Goal: Information Seeking & Learning: Learn about a topic

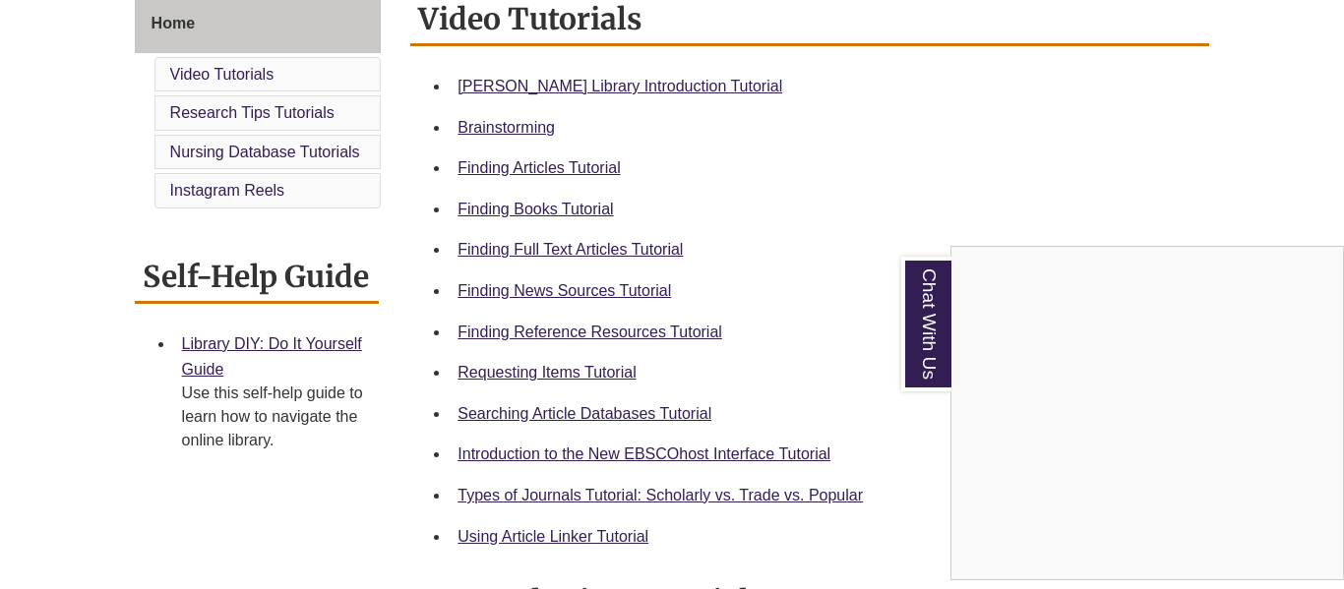
scroll to position [570, 0]
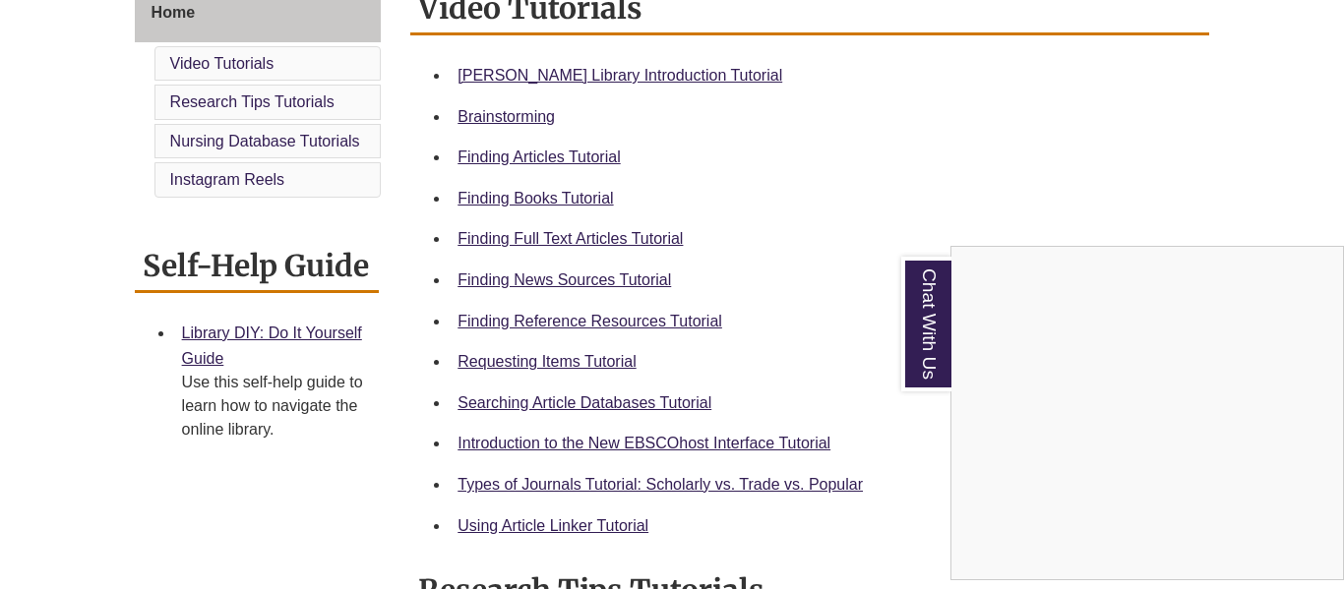
click at [530, 369] on div "Chat With Us" at bounding box center [672, 294] width 1344 height 589
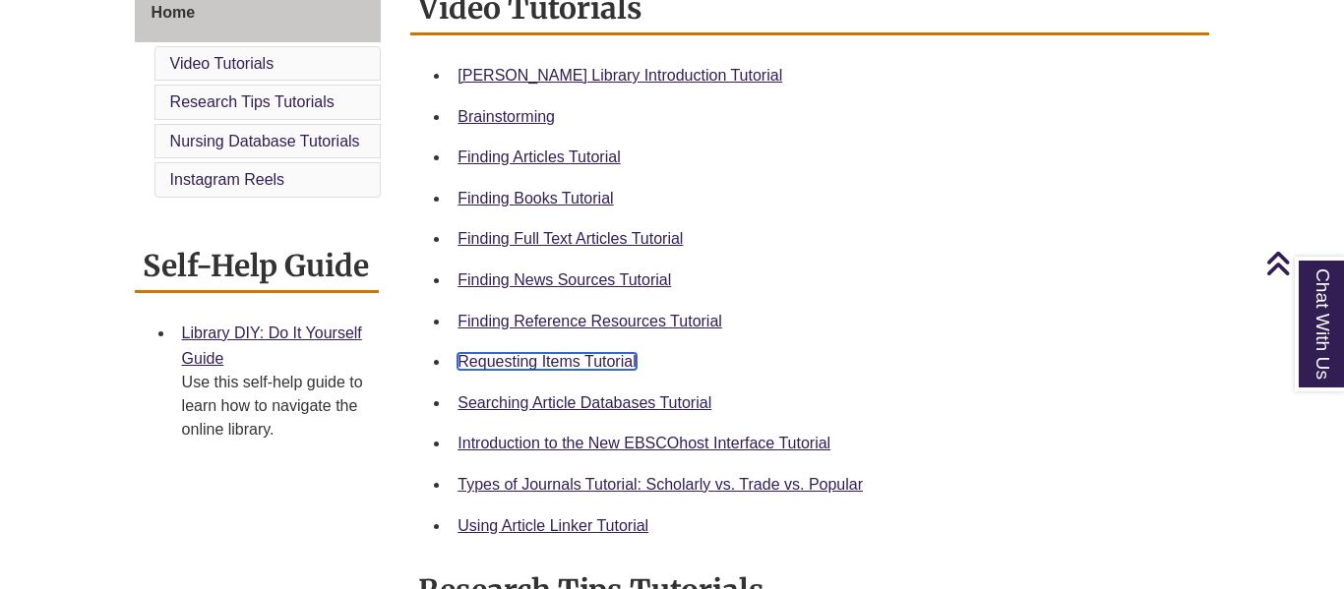
click at [526, 360] on link "Requesting Items Tutorial" at bounding box center [547, 361] width 178 height 17
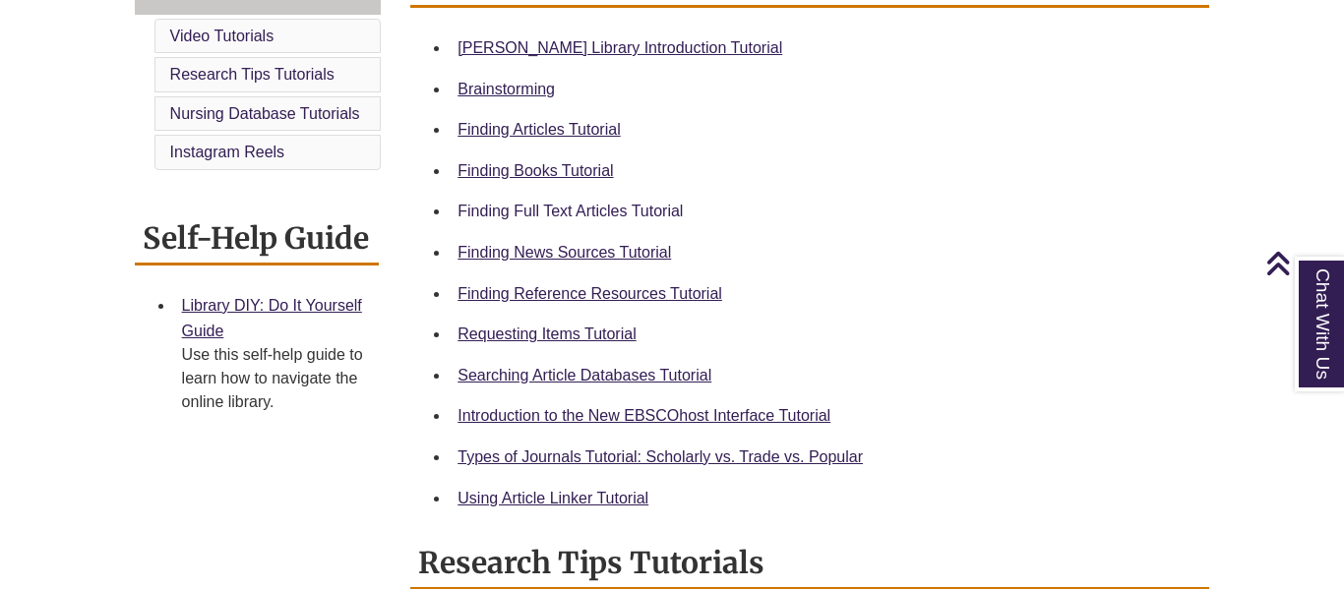
scroll to position [601, 0]
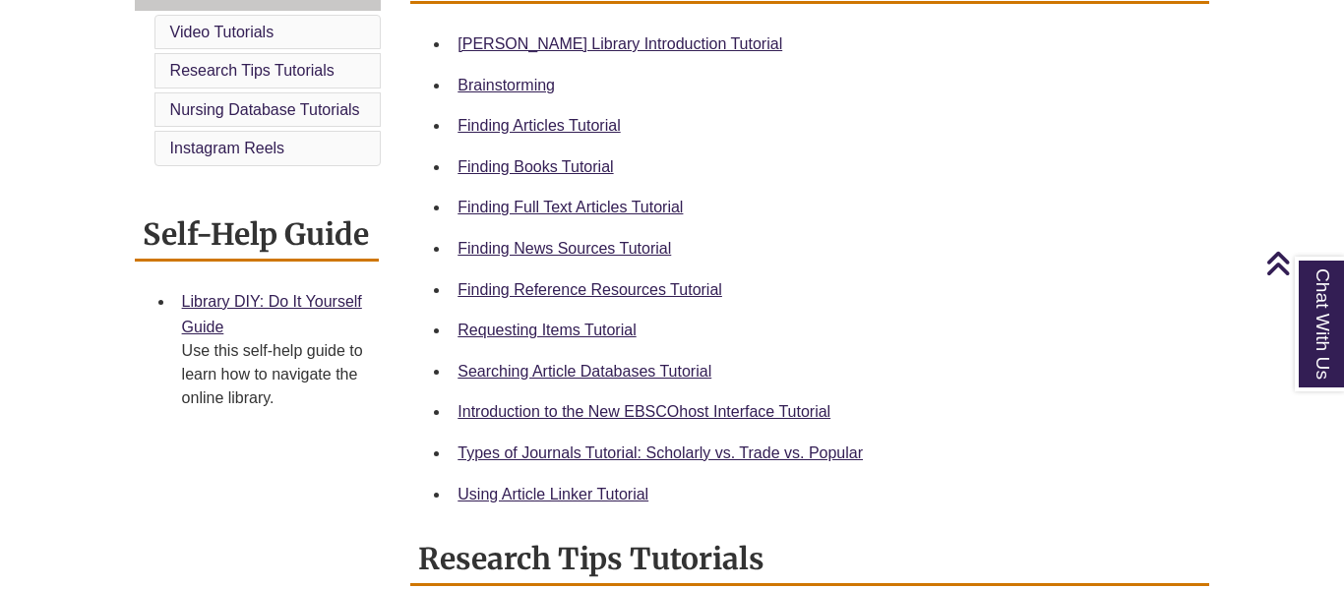
click at [541, 442] on div "Types of Journals Tutorial: Scholarly vs. Trade vs. Popular" at bounding box center [826, 454] width 736 height 26
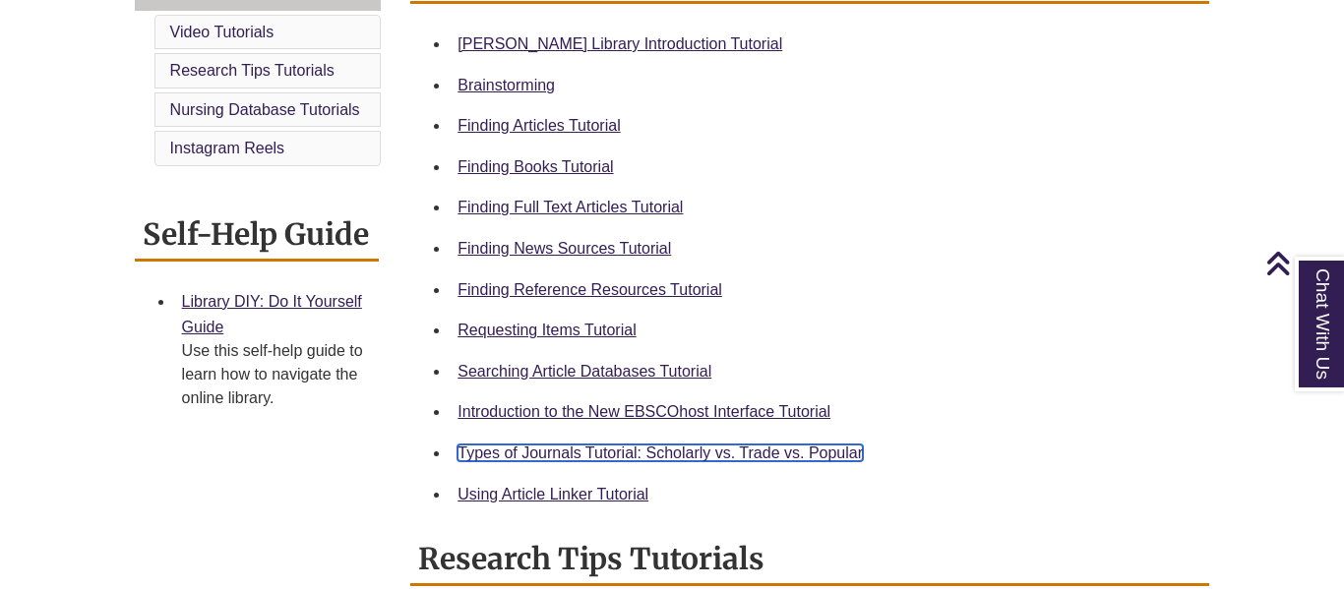
click at [540, 456] on link "Types of Journals Tutorial: Scholarly vs. Trade vs. Popular" at bounding box center [660, 453] width 405 height 17
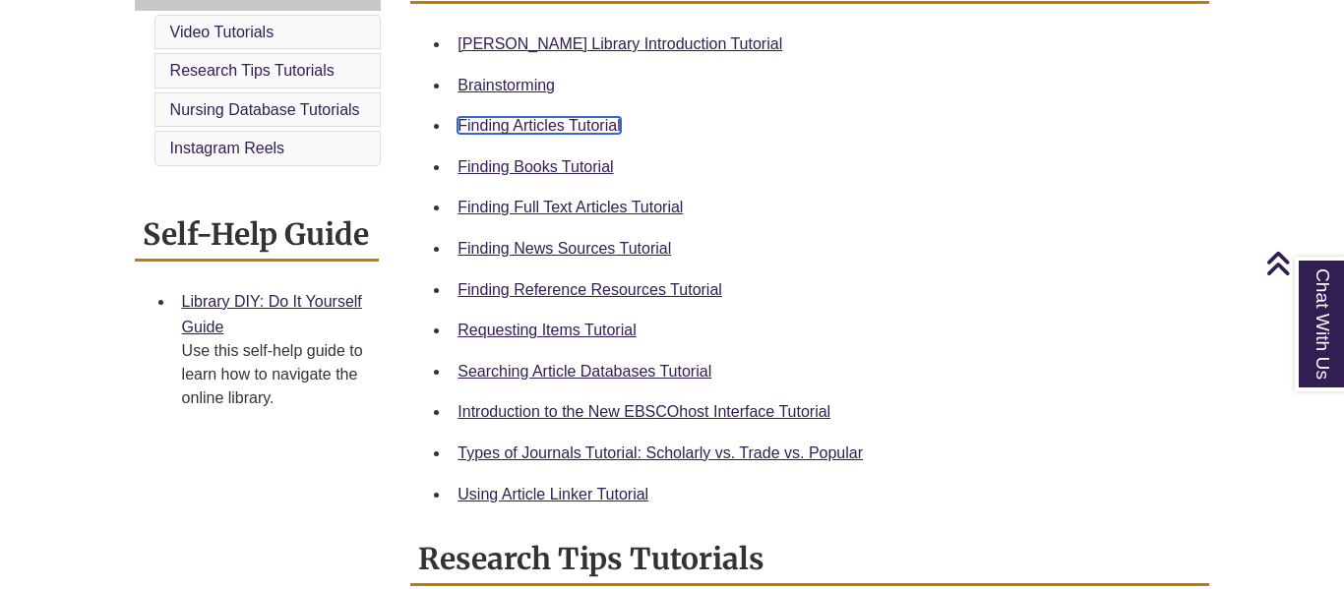
click at [577, 127] on link "Finding Articles Tutorial" at bounding box center [539, 125] width 162 height 17
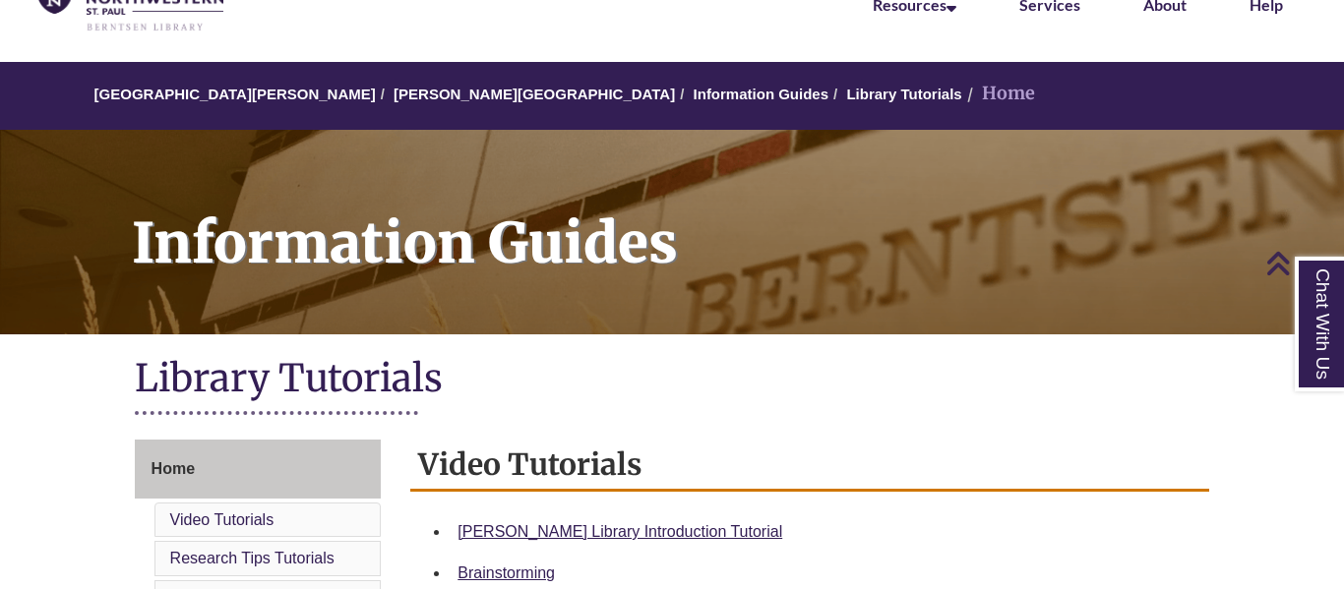
scroll to position [5, 0]
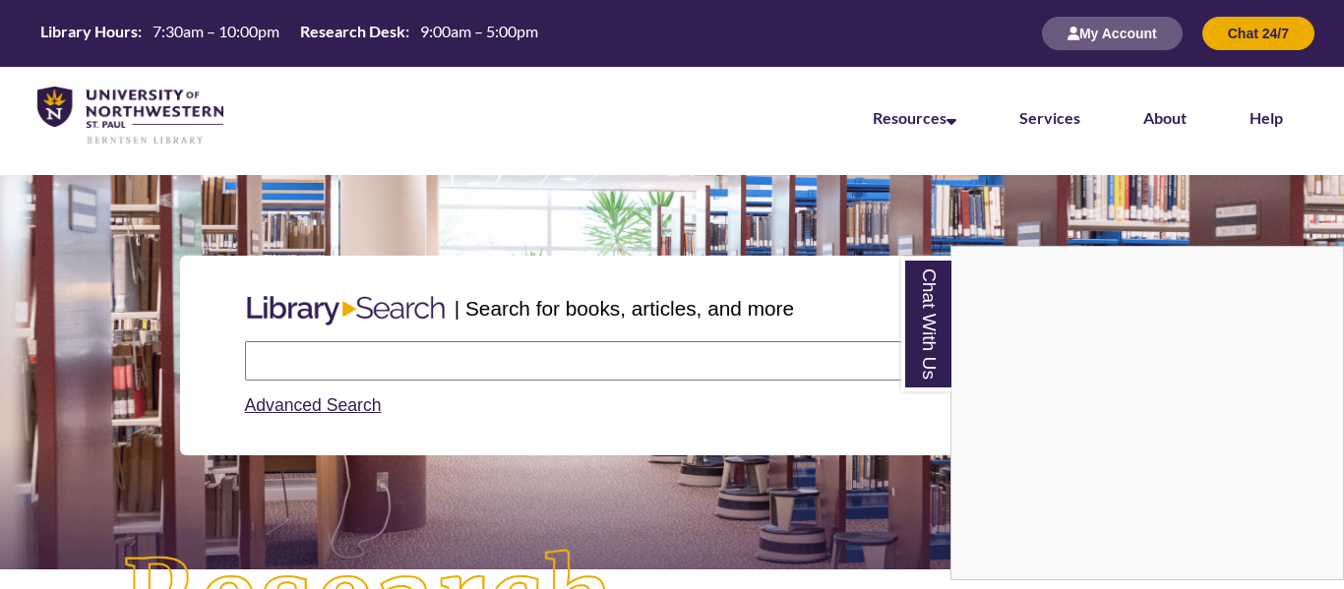
click at [546, 359] on div "Chat With Us" at bounding box center [672, 294] width 1344 height 589
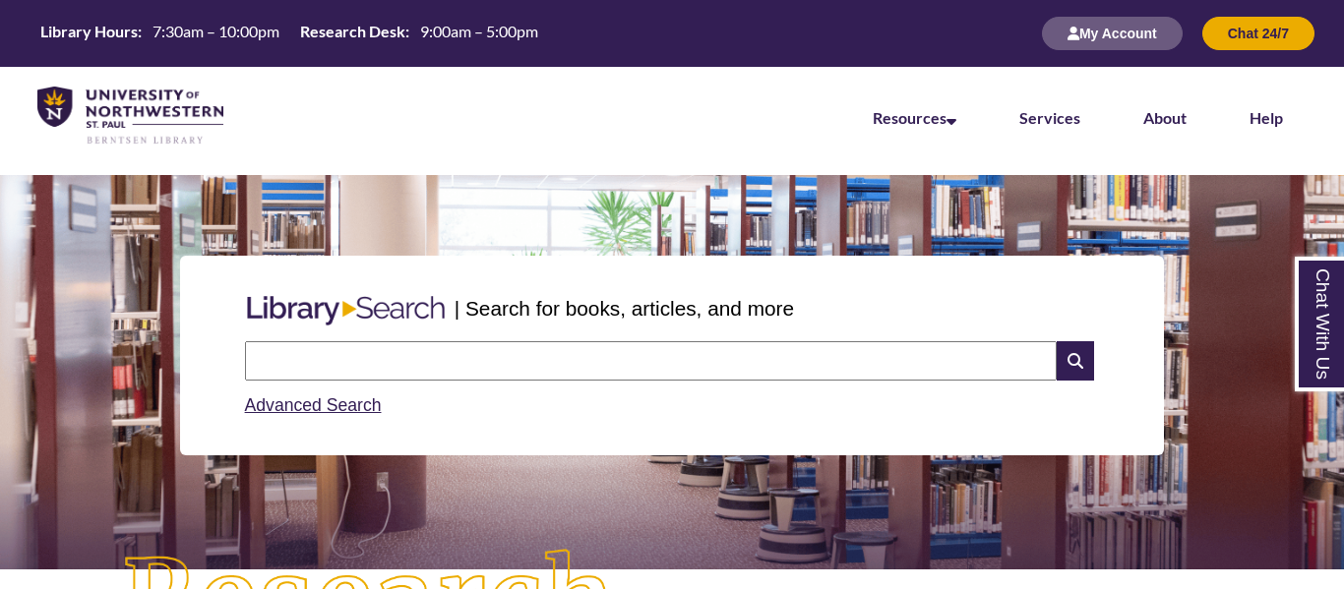
click at [570, 364] on input "text" at bounding box center [651, 360] width 812 height 39
type input "**********"
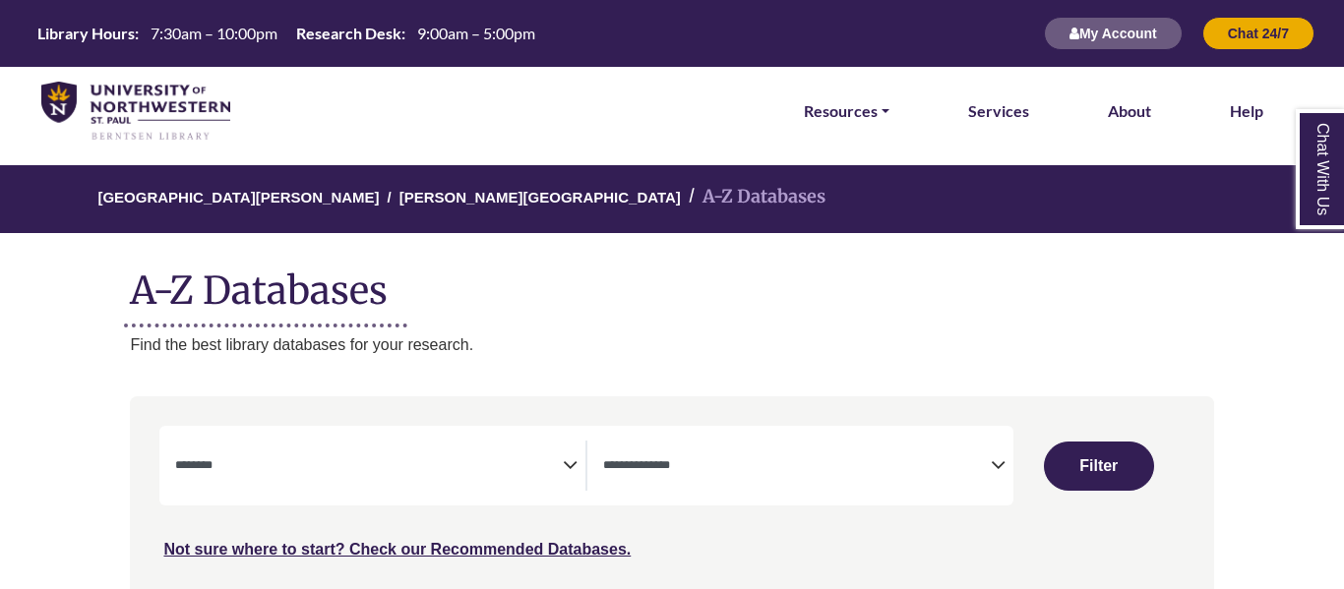
select select "Database Subject Filter"
select select "Database Types Filter"
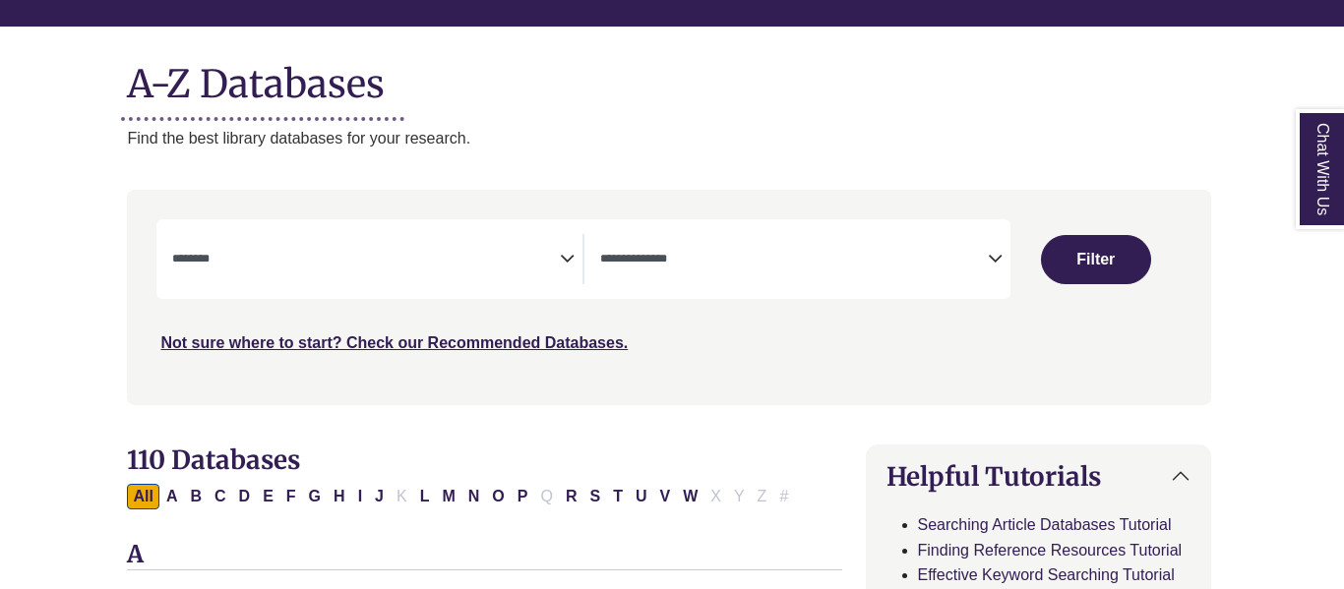
scroll to position [208, 3]
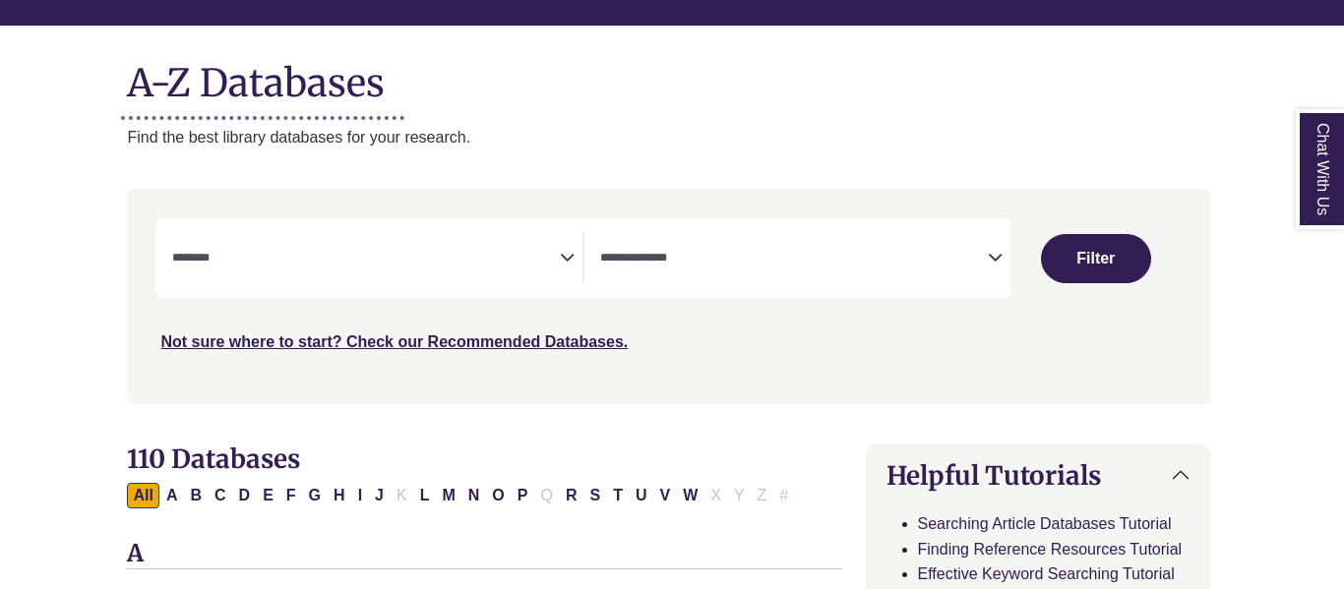
click at [365, 311] on div "***" at bounding box center [668, 286] width 1024 height 136
click at [404, 266] on textarea "Search" at bounding box center [366, 260] width 388 height 16
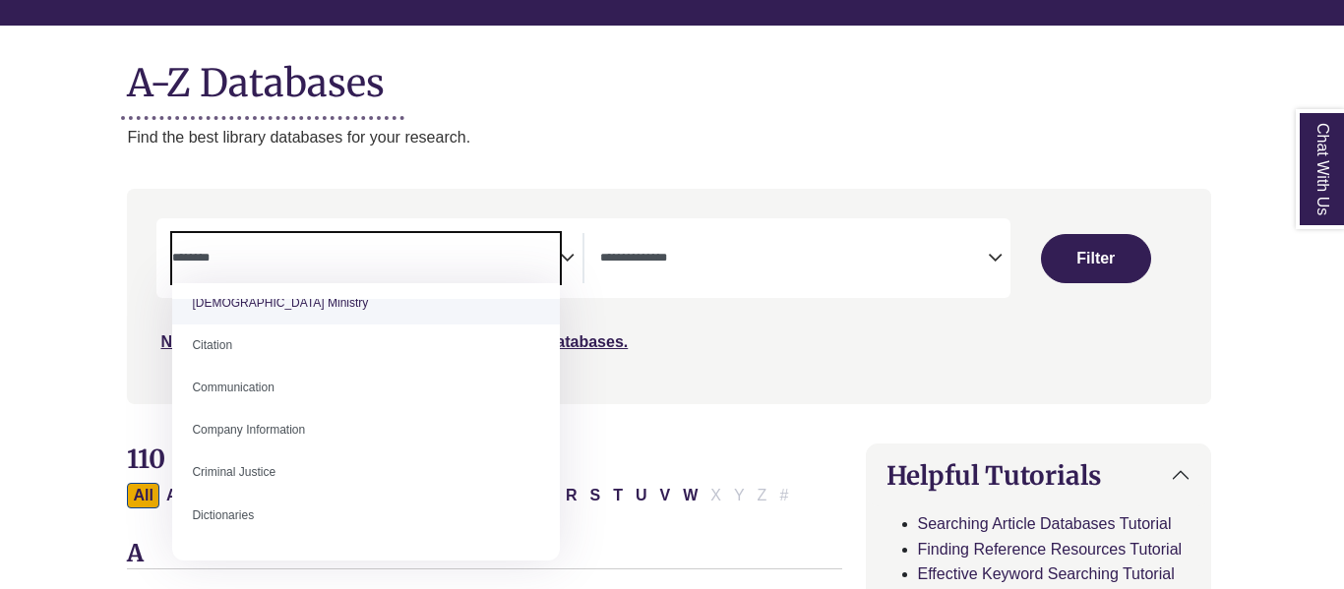
scroll to position [317, 0]
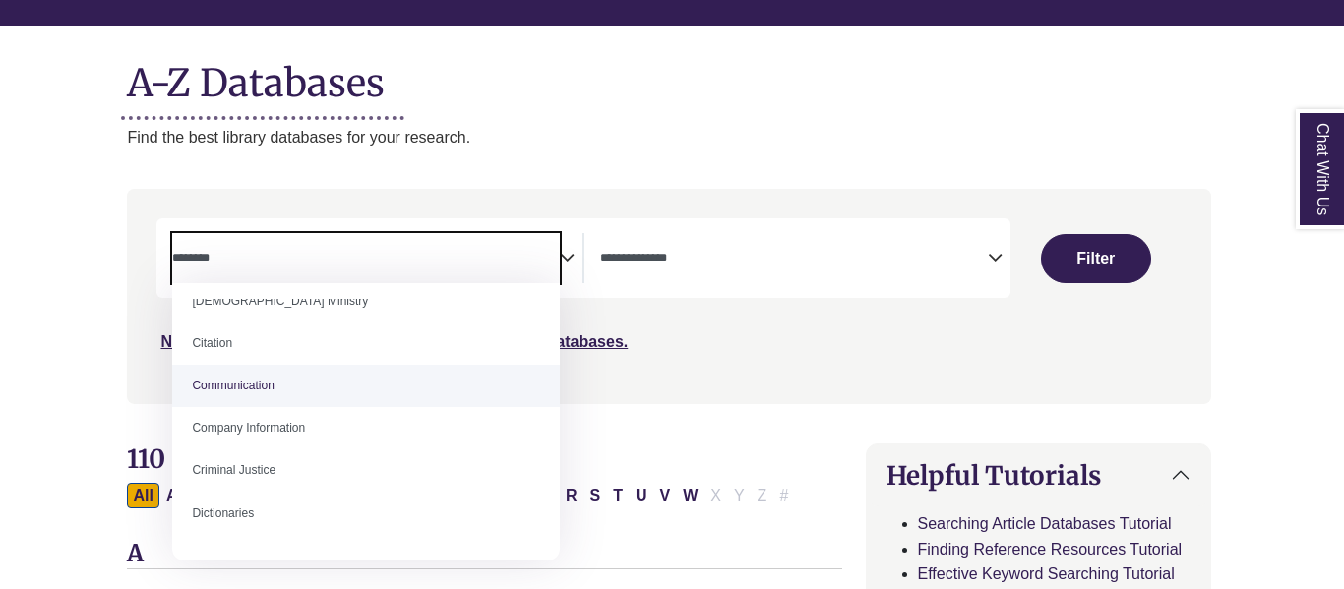
select select "*****"
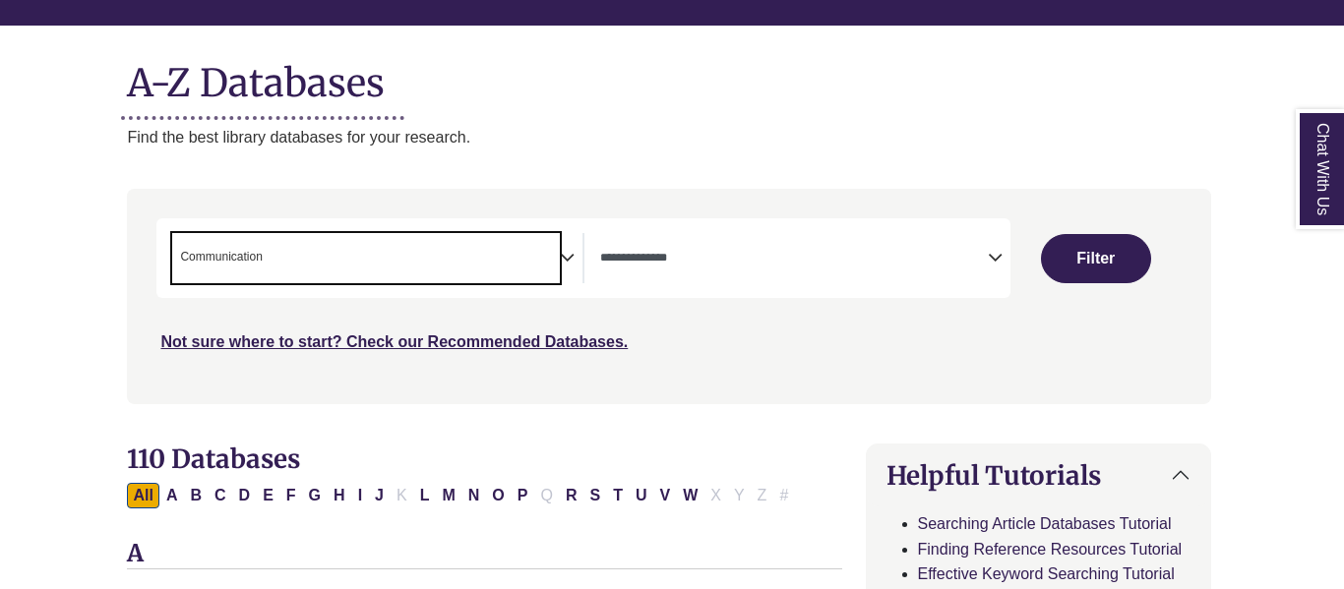
scroll to position [177, 0]
click at [348, 259] on span "× Communication" at bounding box center [366, 258] width 388 height 50
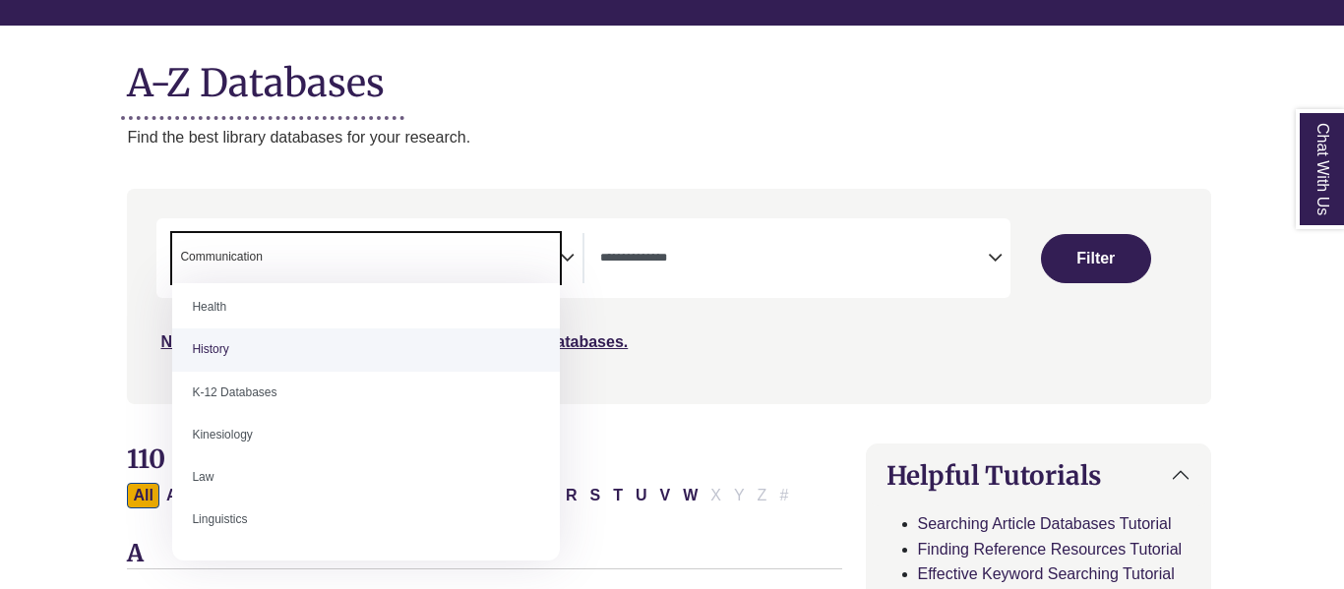
scroll to position [909, 0]
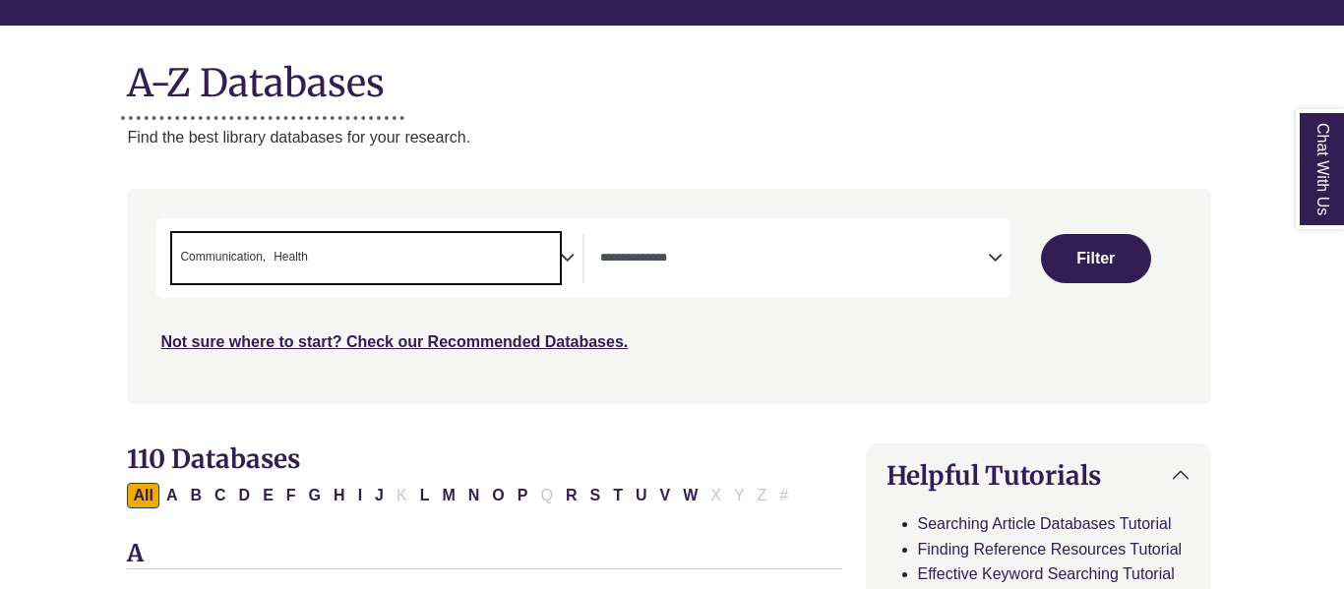
click at [447, 271] on span "× Communication × Health" at bounding box center [366, 258] width 388 height 50
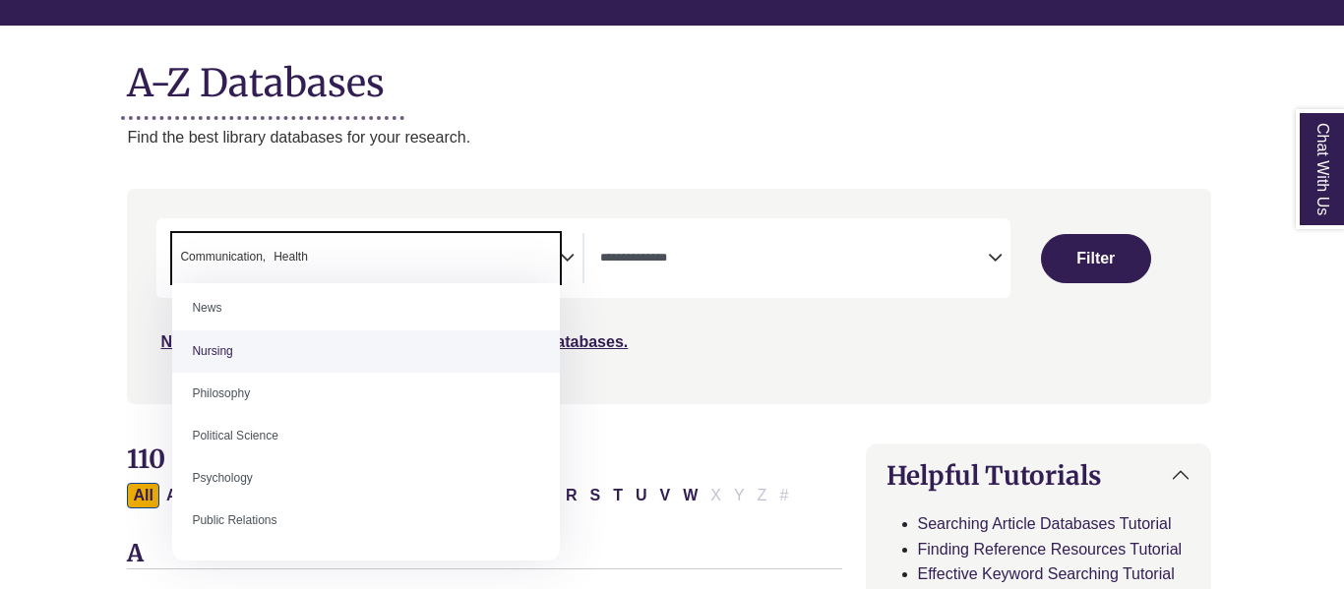
scroll to position [1415, 0]
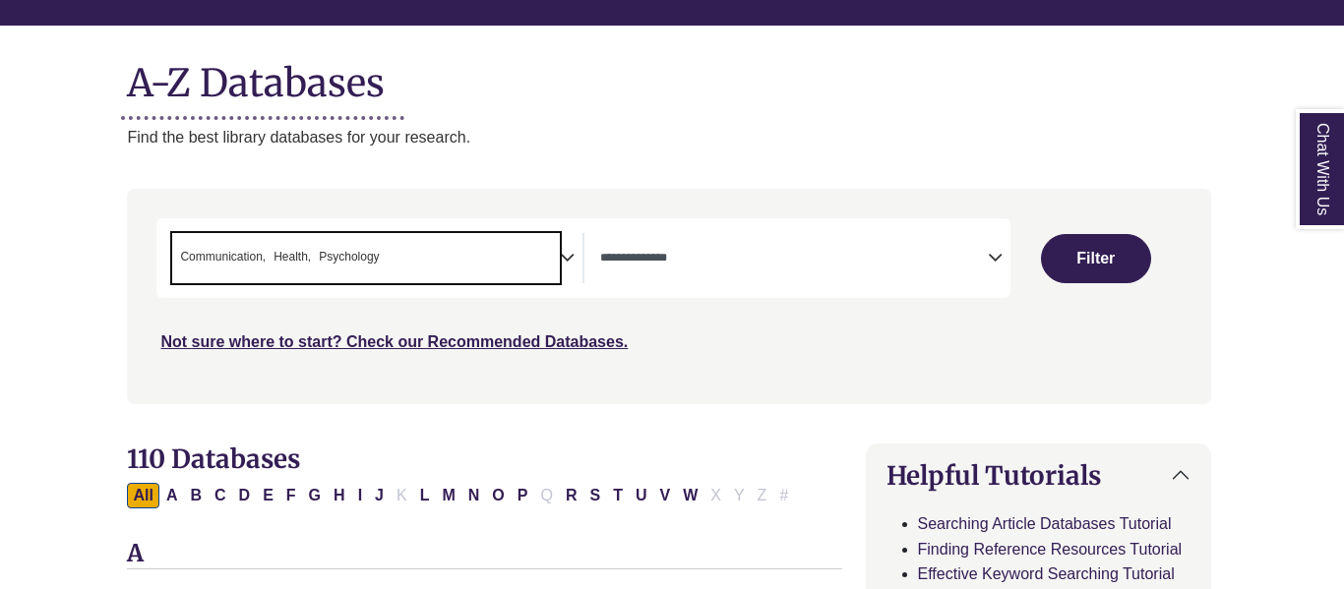
click at [425, 258] on span "× Communication × Health × Psychology" at bounding box center [366, 258] width 388 height 50
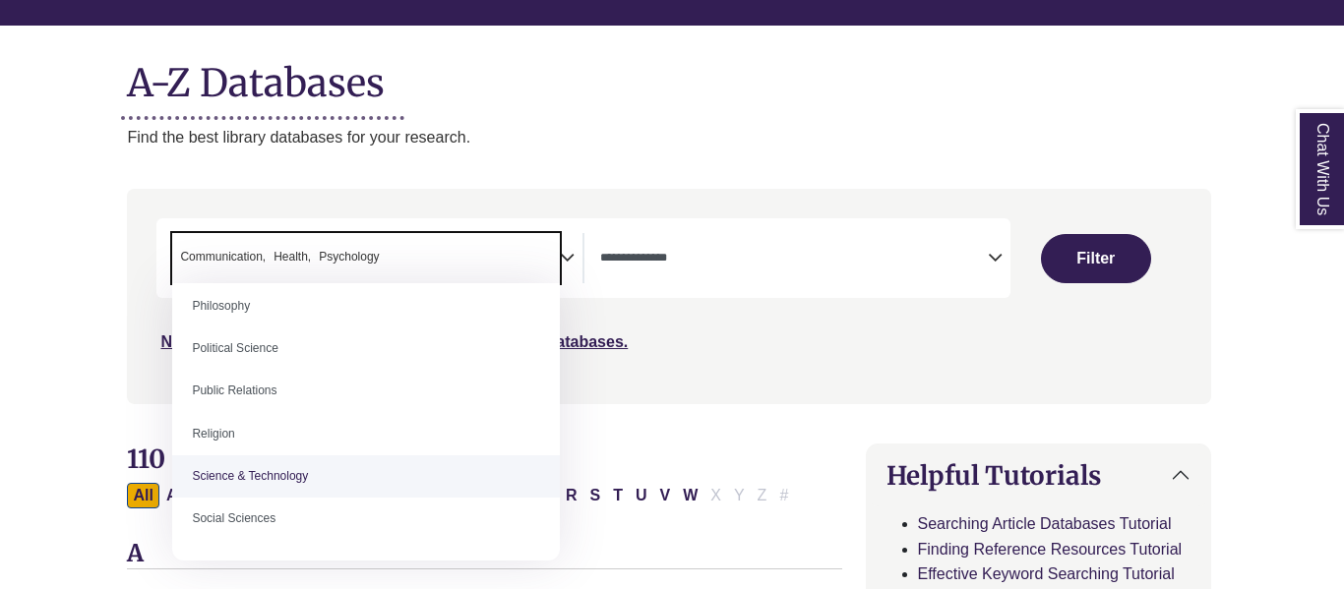
scroll to position [1545, 0]
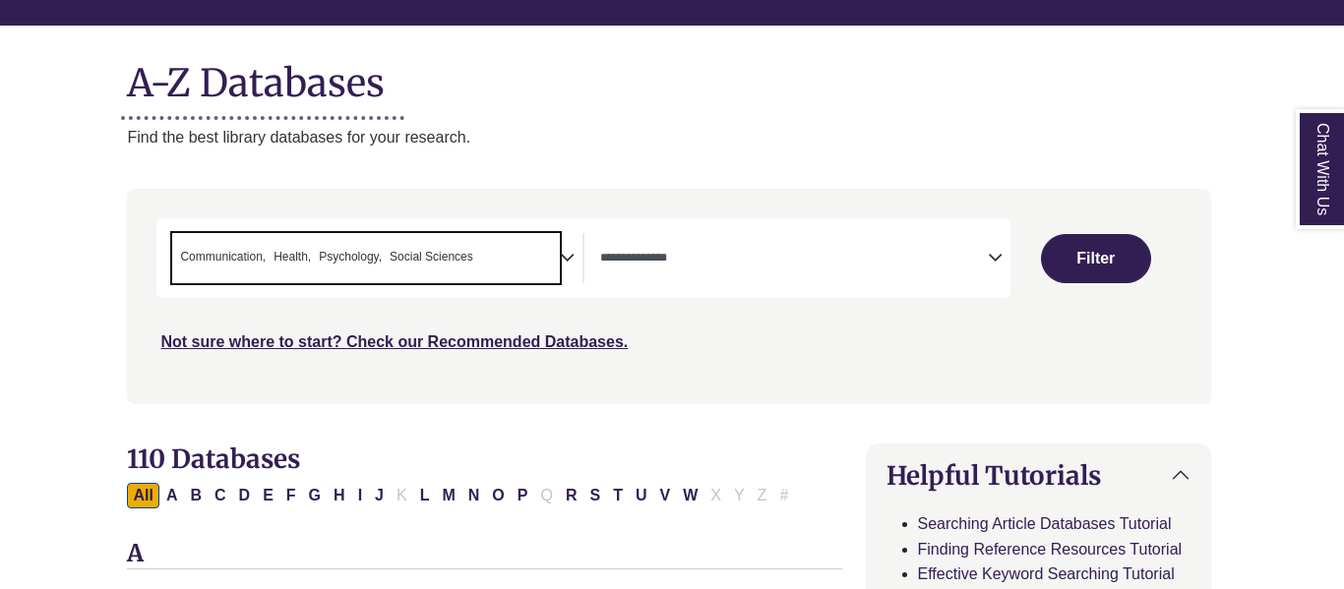
drag, startPoint x: 500, startPoint y: 251, endPoint x: 223, endPoint y: 263, distance: 276.8
click at [223, 263] on span "× Communication × Health × Psychology × Social Sciences" at bounding box center [366, 258] width 388 height 50
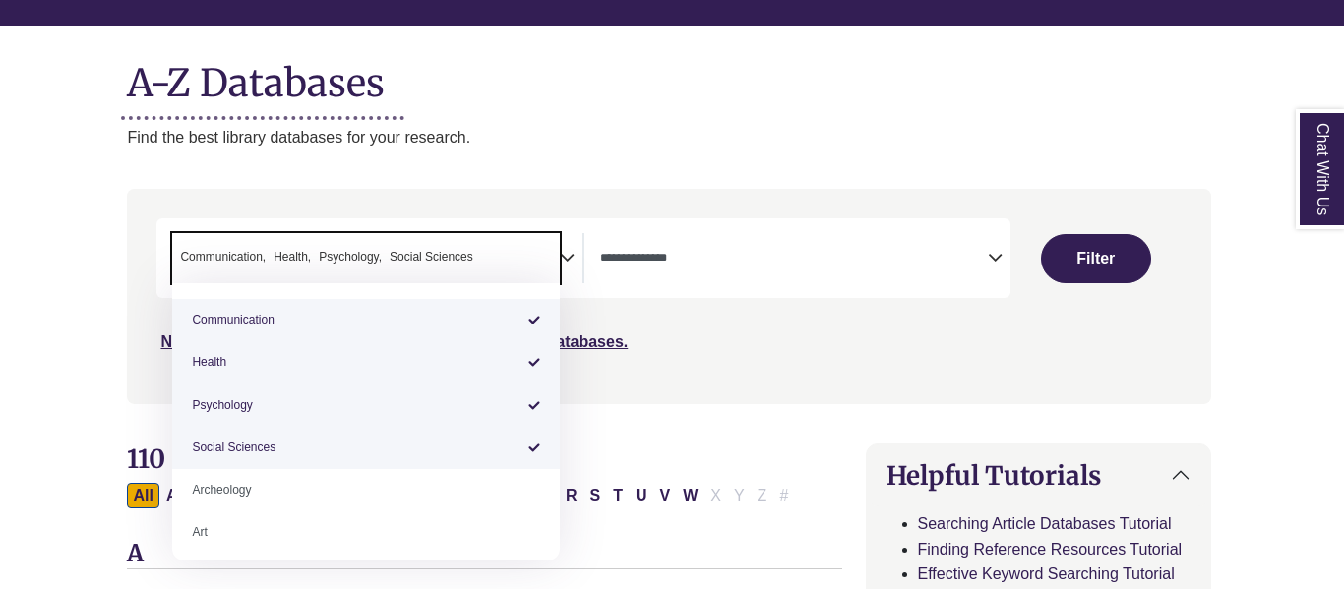
drag, startPoint x: 426, startPoint y: 264, endPoint x: 262, endPoint y: 228, distance: 168.1
click at [262, 228] on div "**********" at bounding box center [583, 258] width 854 height 80
drag, startPoint x: 185, startPoint y: 252, endPoint x: 453, endPoint y: 267, distance: 268.1
click at [453, 267] on span "× Communication × Health × Psychology × Social Sciences" at bounding box center [366, 258] width 388 height 50
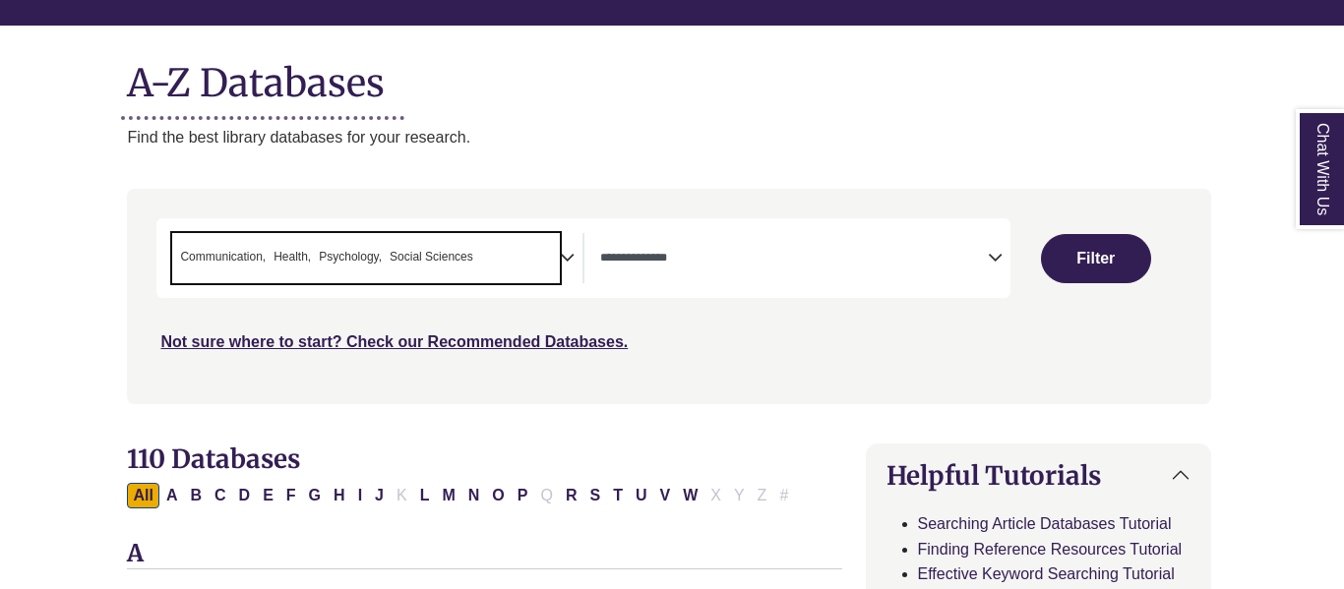
drag, startPoint x: 506, startPoint y: 250, endPoint x: 44, endPoint y: 219, distance: 462.6
click at [1091, 261] on button "Filter" at bounding box center [1096, 258] width 110 height 49
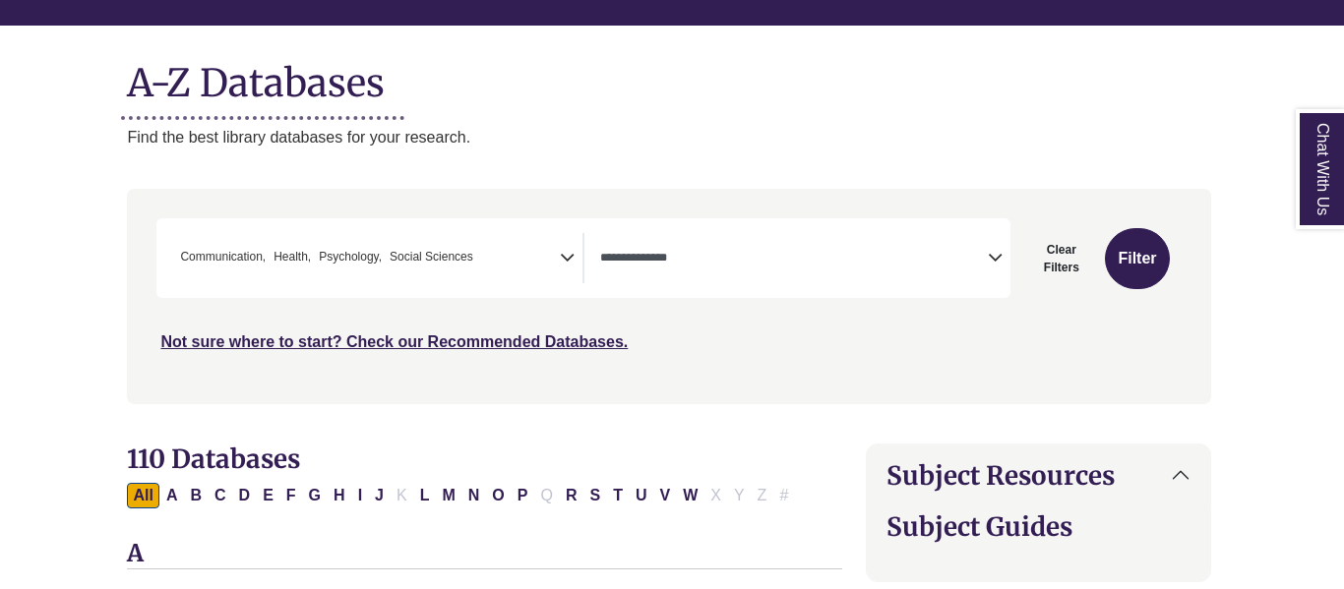
select select "Database Types Filter"
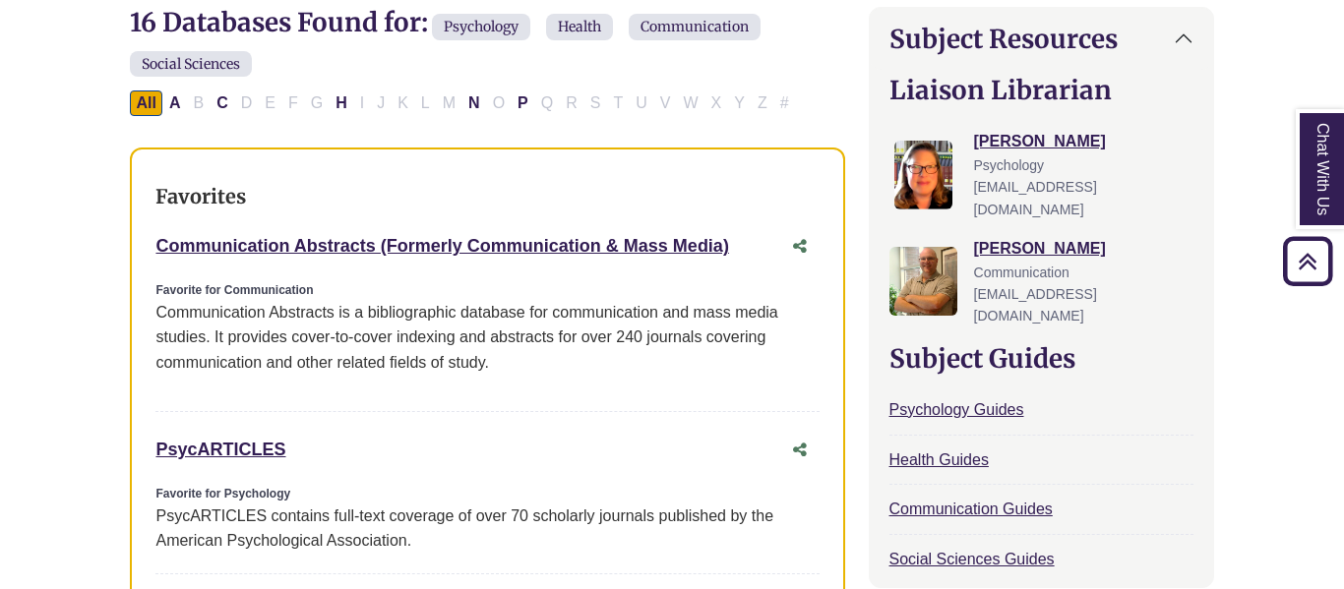
scroll to position [650, 0]
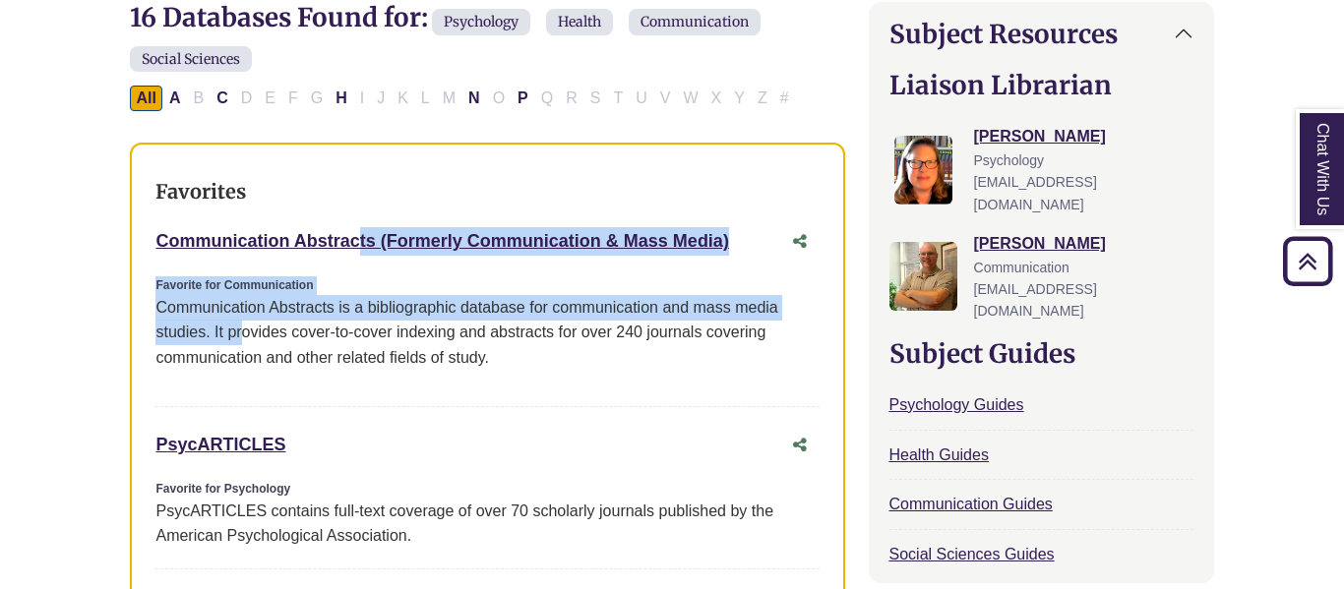
drag, startPoint x: 151, startPoint y: 240, endPoint x: 238, endPoint y: 329, distance: 124.6
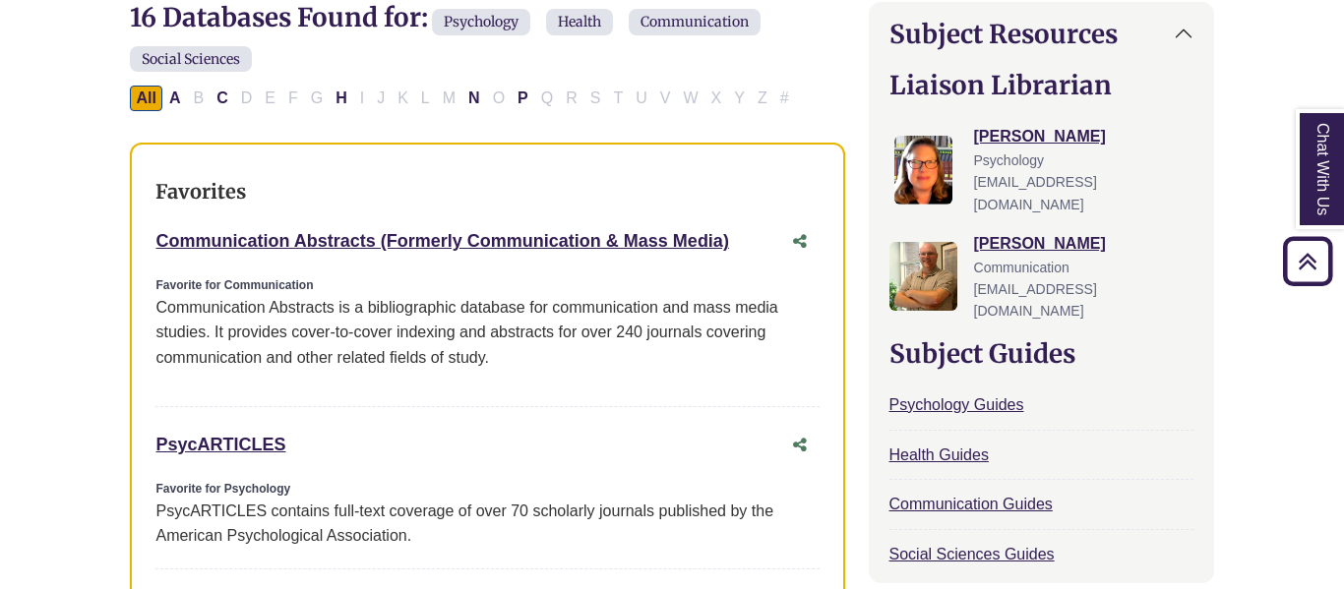
click at [358, 370] on div "Favorite for Communication Communication Abstracts is a bibliographic database …" at bounding box center [486, 332] width 663 height 110
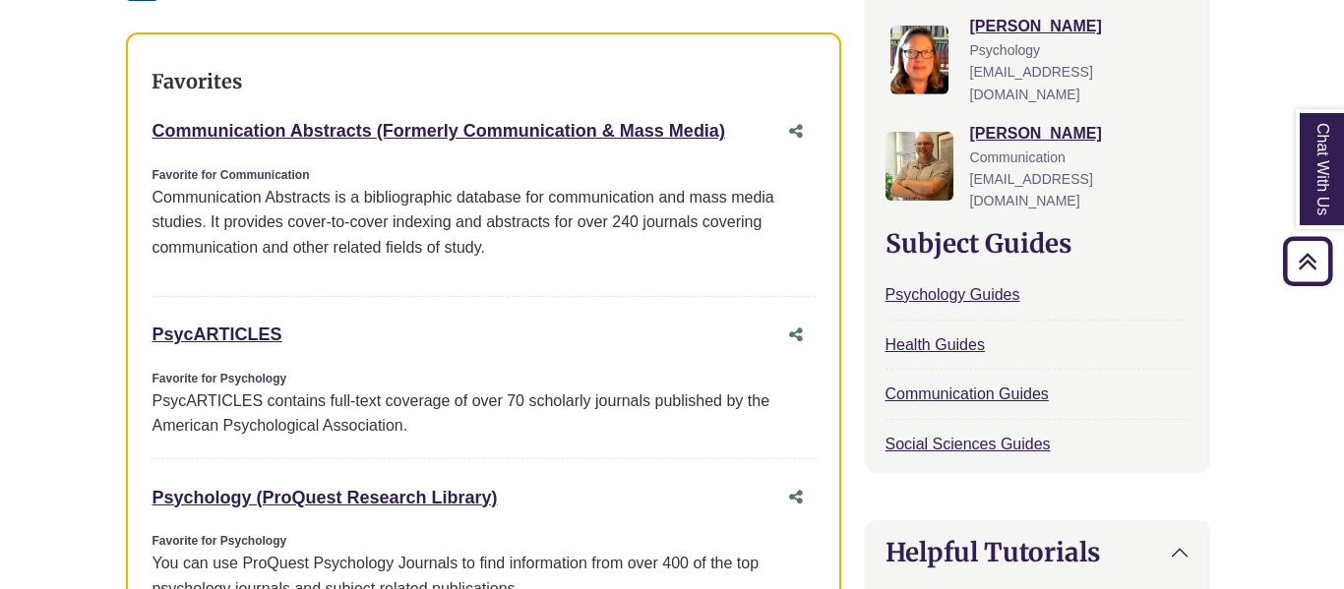
scroll to position [762, 6]
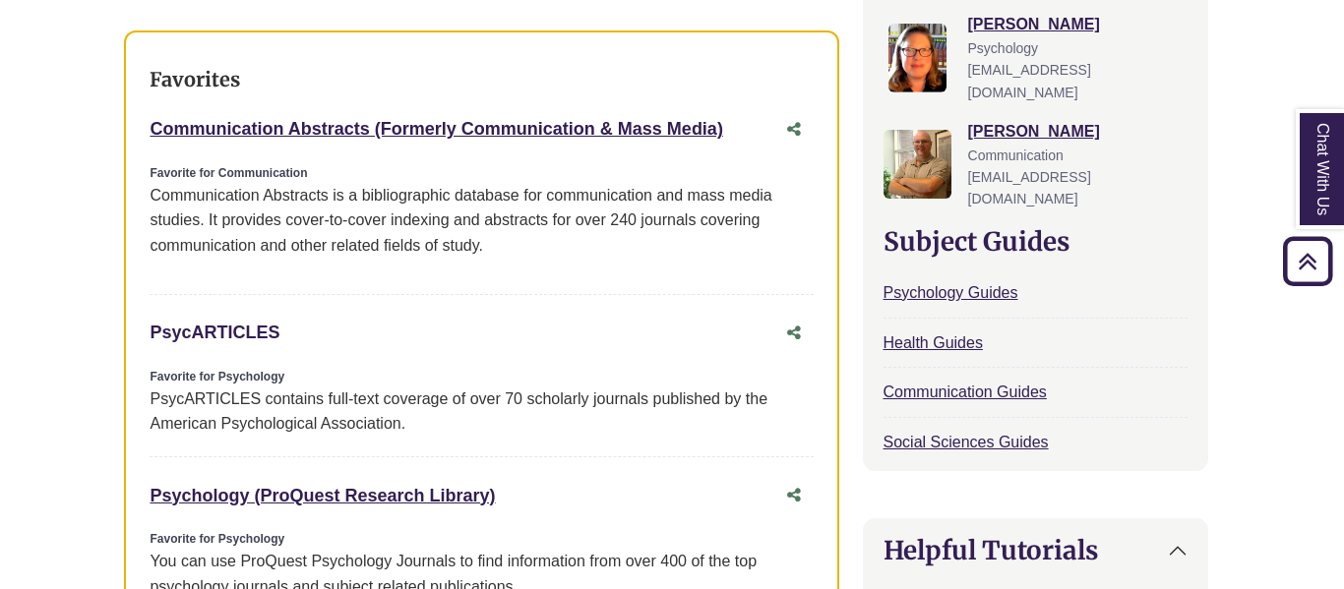
drag, startPoint x: 296, startPoint y: 331, endPoint x: 150, endPoint y: 335, distance: 146.7
click at [150, 335] on div "PsycARTICLES This link opens in a new window" at bounding box center [462, 333] width 624 height 29
copy link "PsycARTICLES"
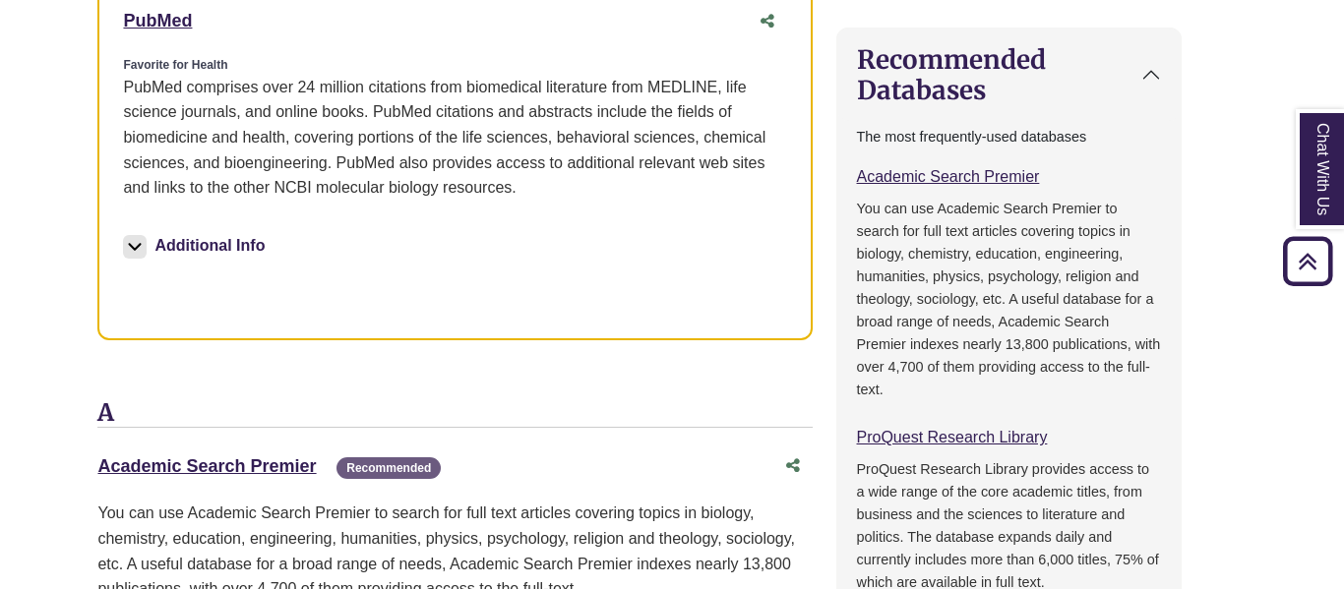
scroll to position [1566, 32]
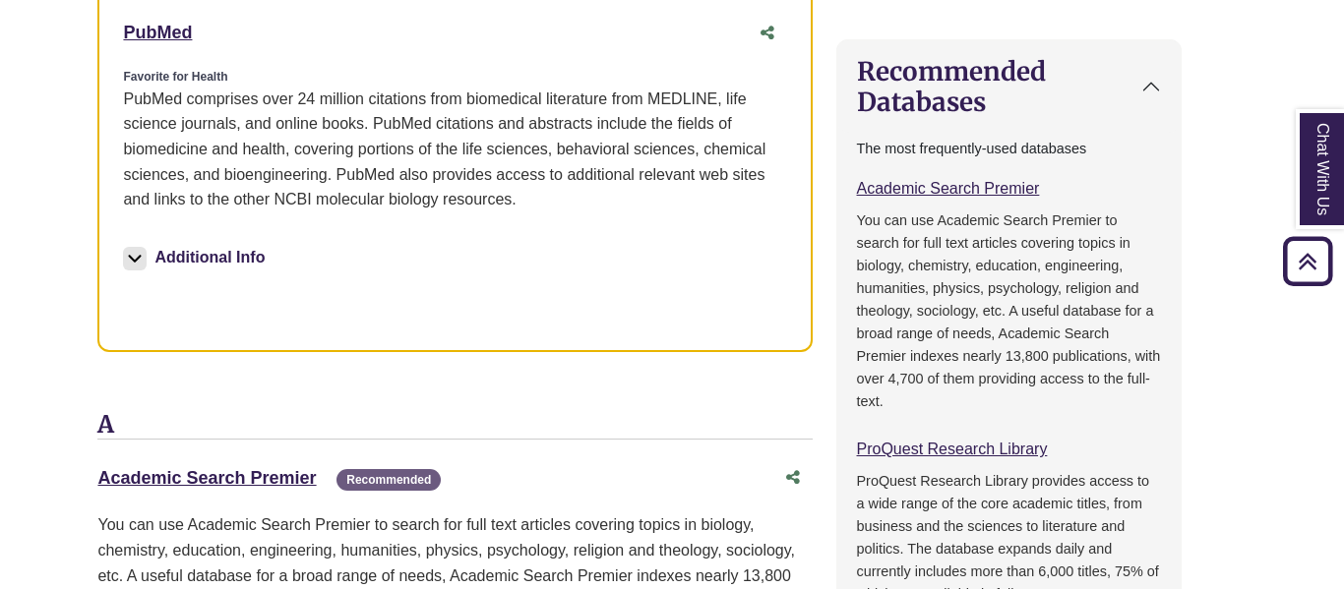
click at [250, 249] on button "Additional Info" at bounding box center [197, 258] width 148 height 28
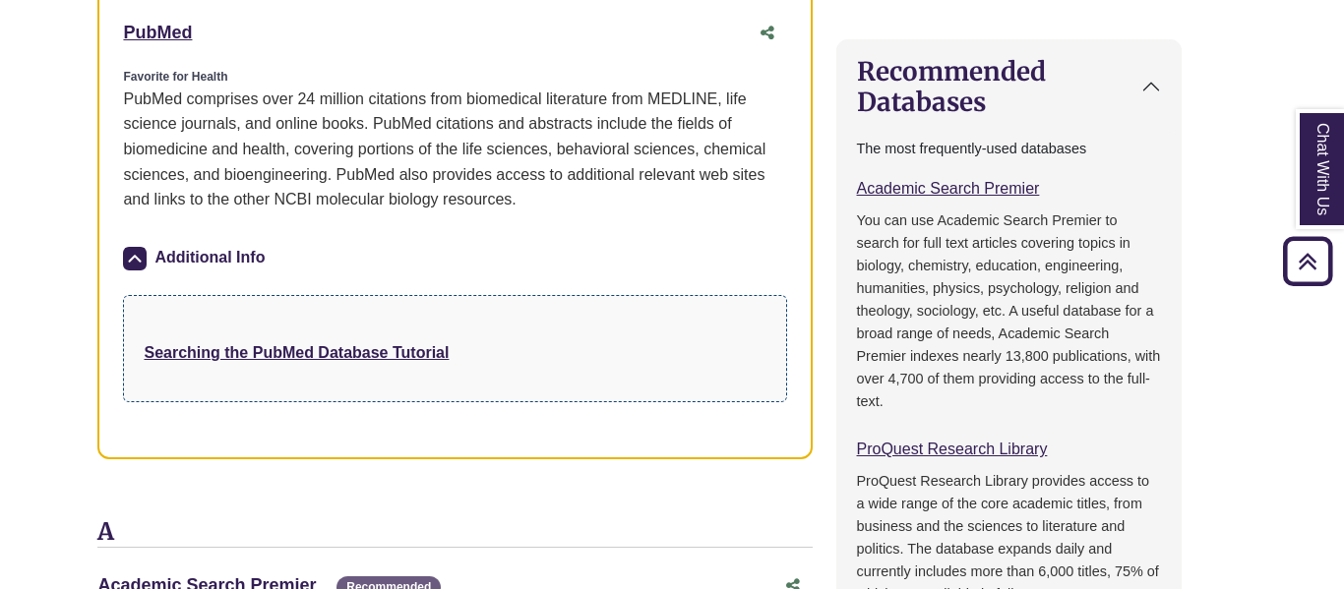
click at [234, 259] on button "Additional Info" at bounding box center [197, 258] width 148 height 28
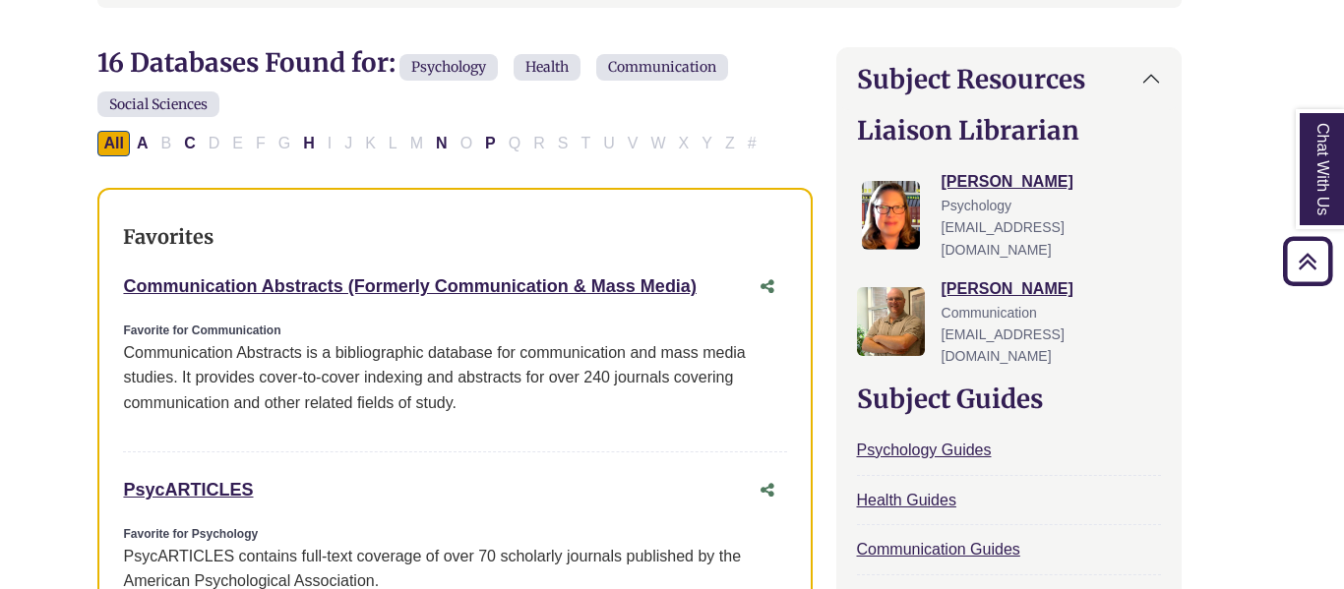
scroll to position [602, 32]
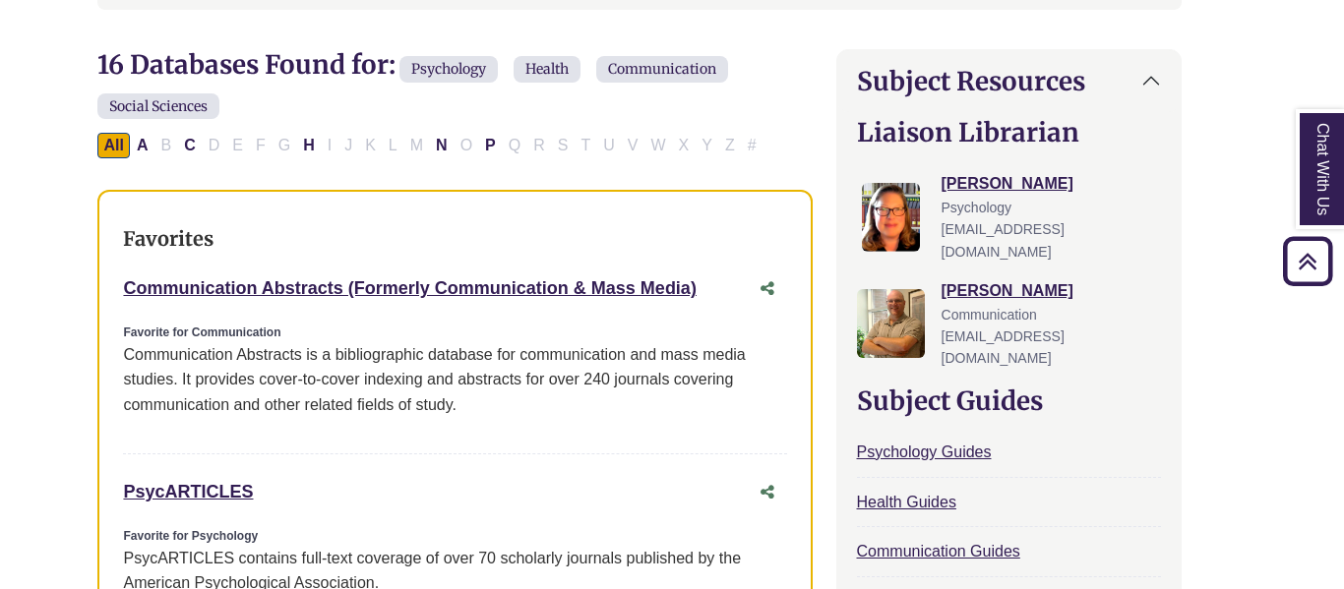
click at [285, 240] on h3 "Favorites" at bounding box center [454, 239] width 663 height 24
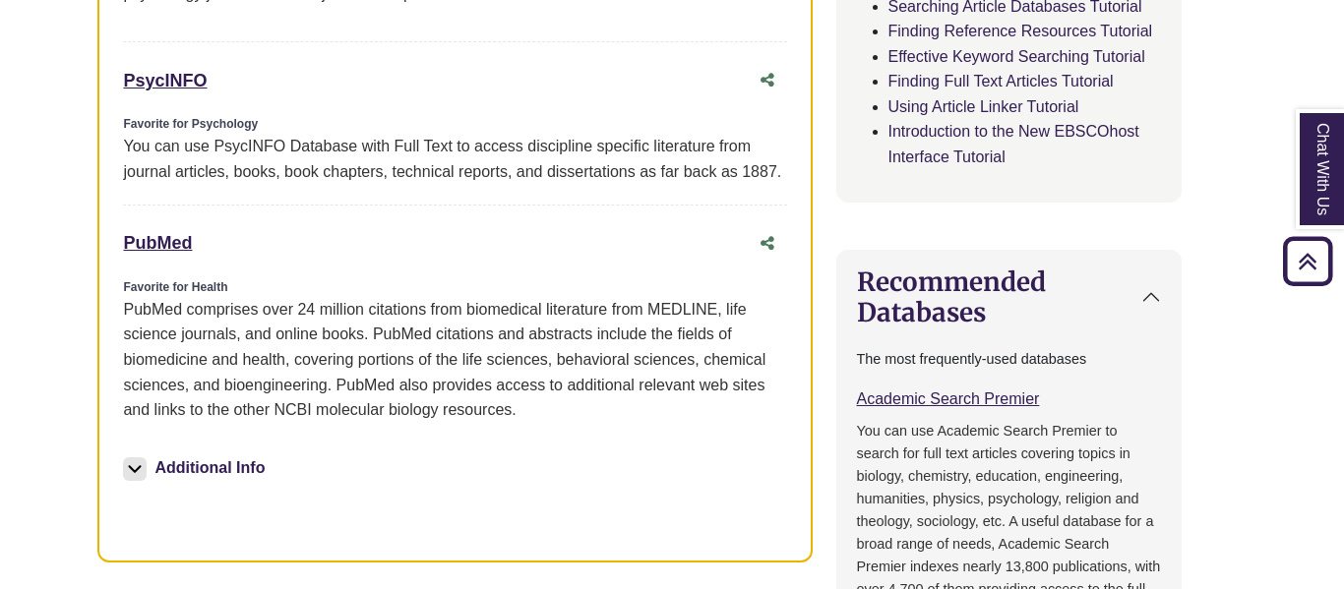
scroll to position [1381, 32]
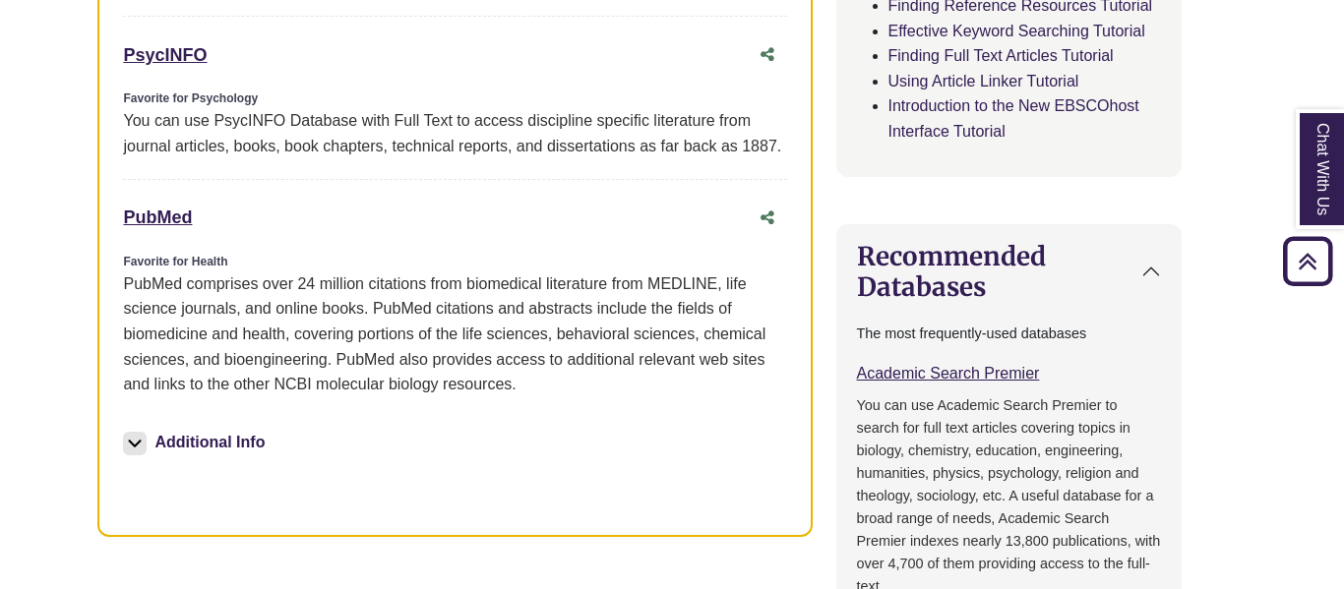
drag, startPoint x: 226, startPoint y: 205, endPoint x: 61, endPoint y: 214, distance: 165.6
copy link "PubMed"
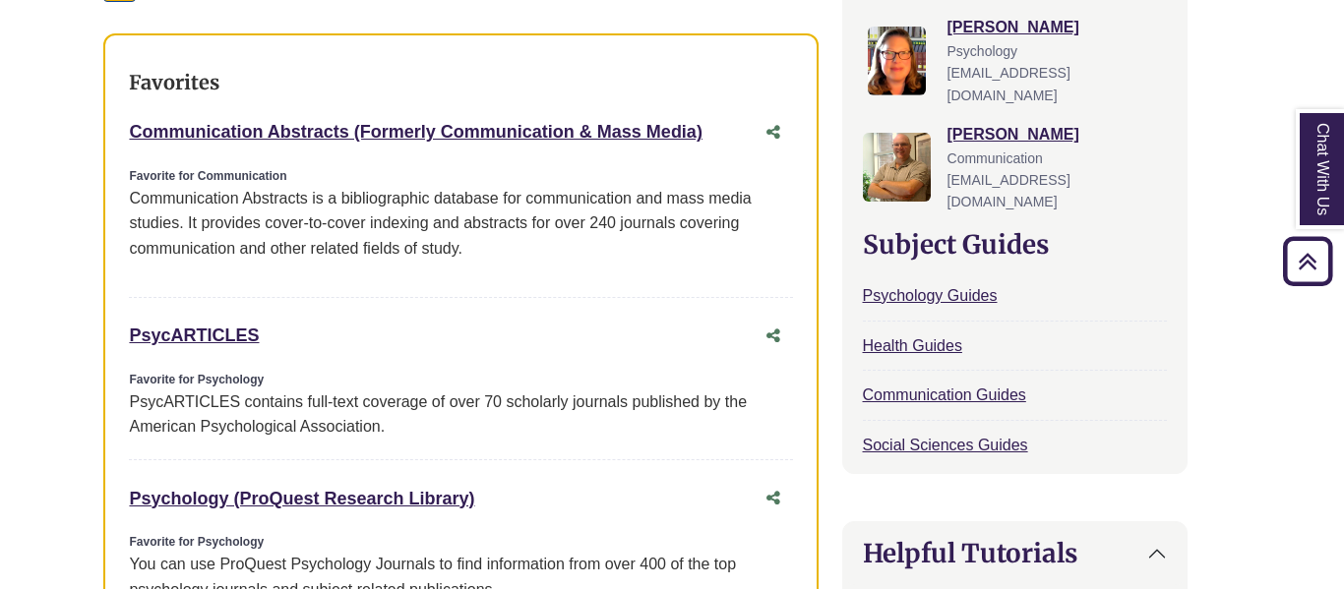
scroll to position [759, 18]
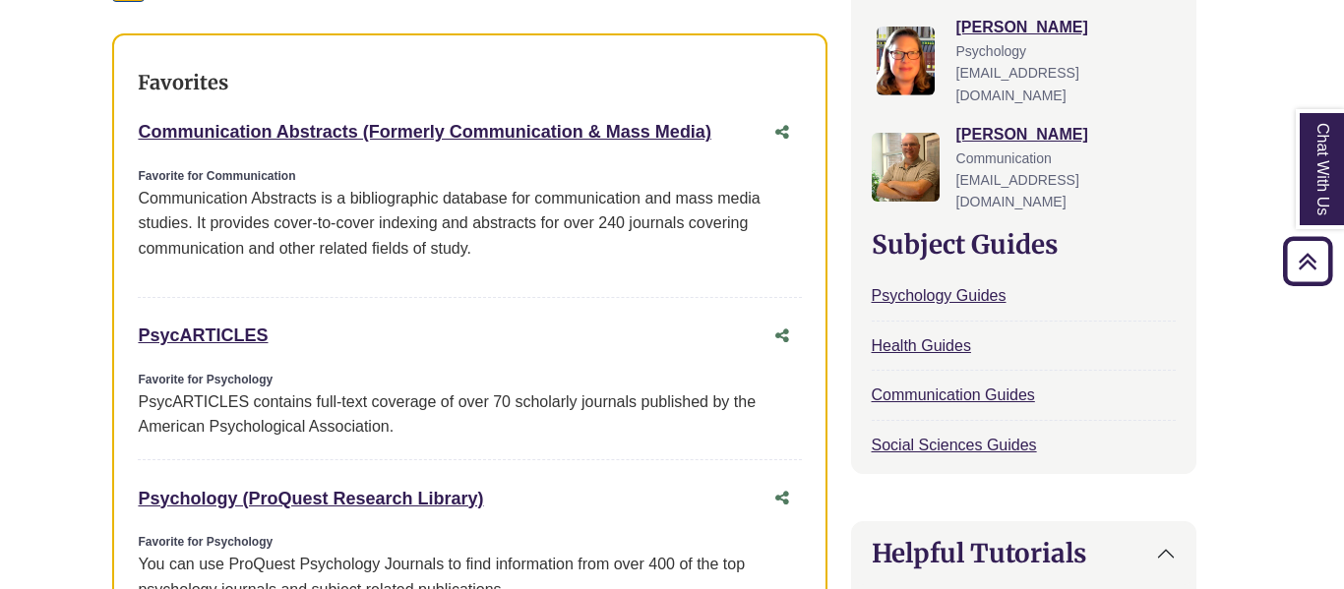
drag, startPoint x: 702, startPoint y: 134, endPoint x: 19, endPoint y: 125, distance: 683.0
copy link "Communication Abstracts (Formerly Communication & Mass Media)"
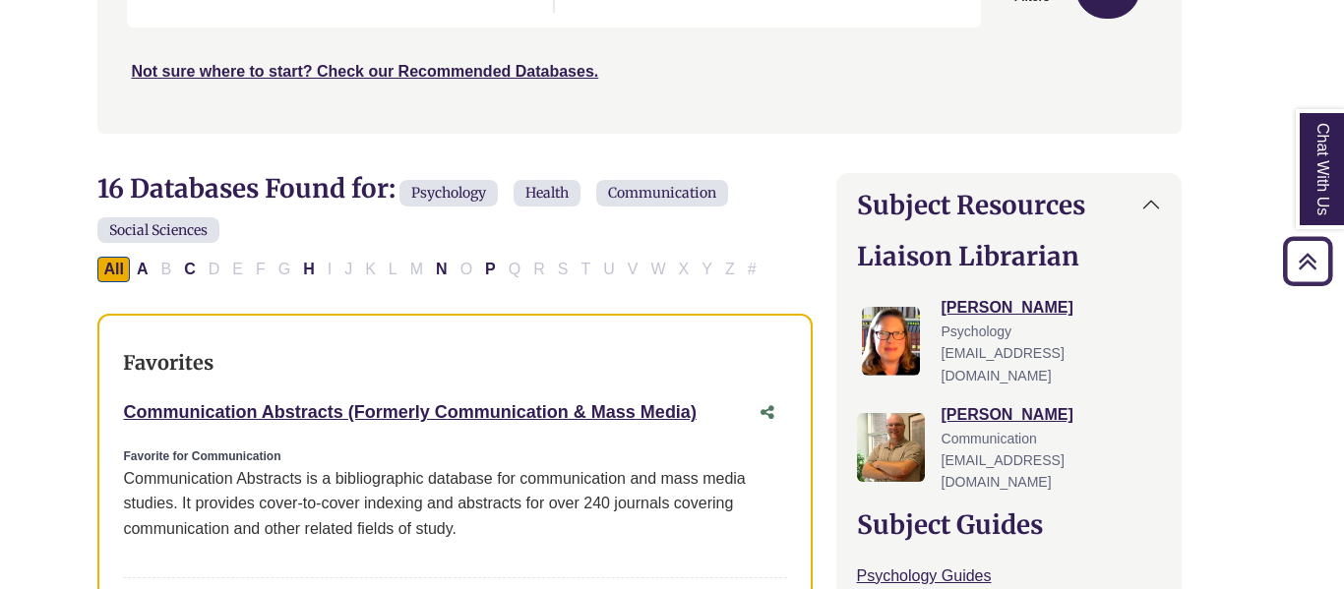
scroll to position [487, 32]
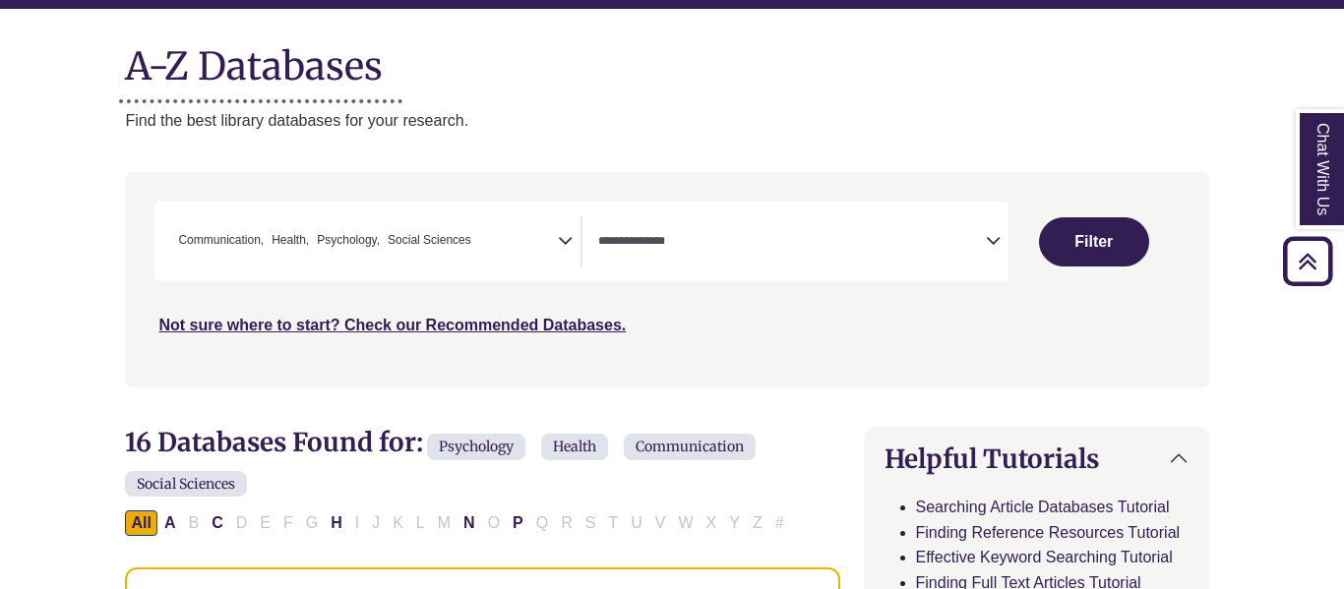
scroll to position [208, 3]
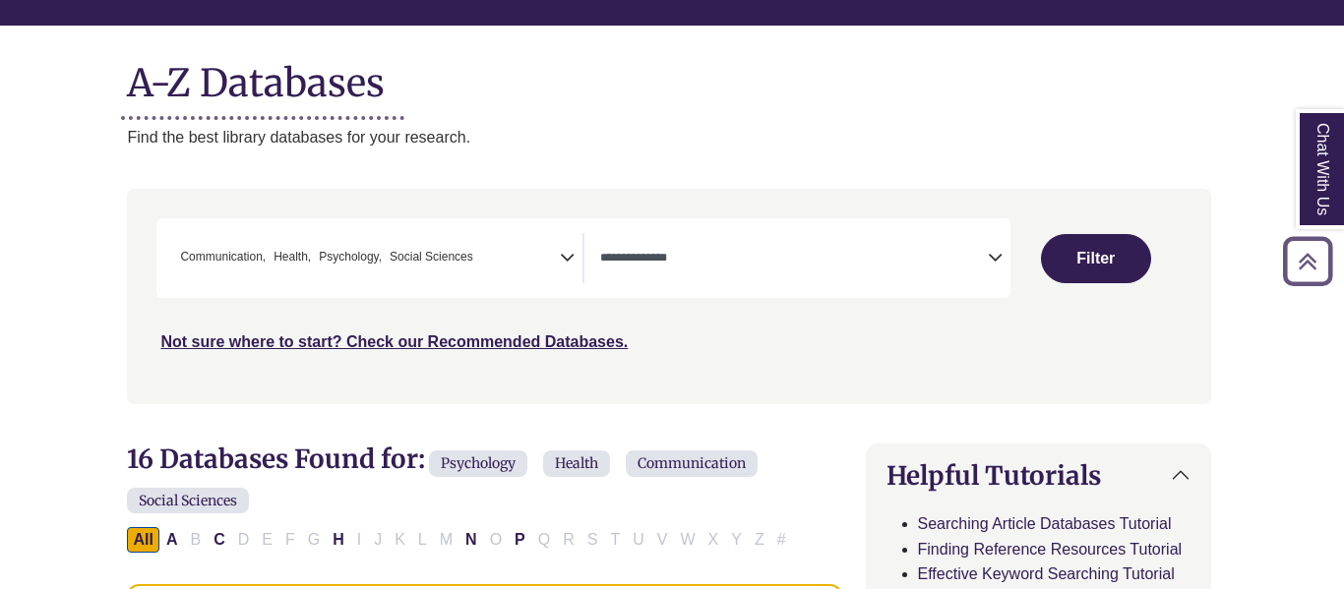
select select "Database Subject Filter"
select select "Database Types Filter"
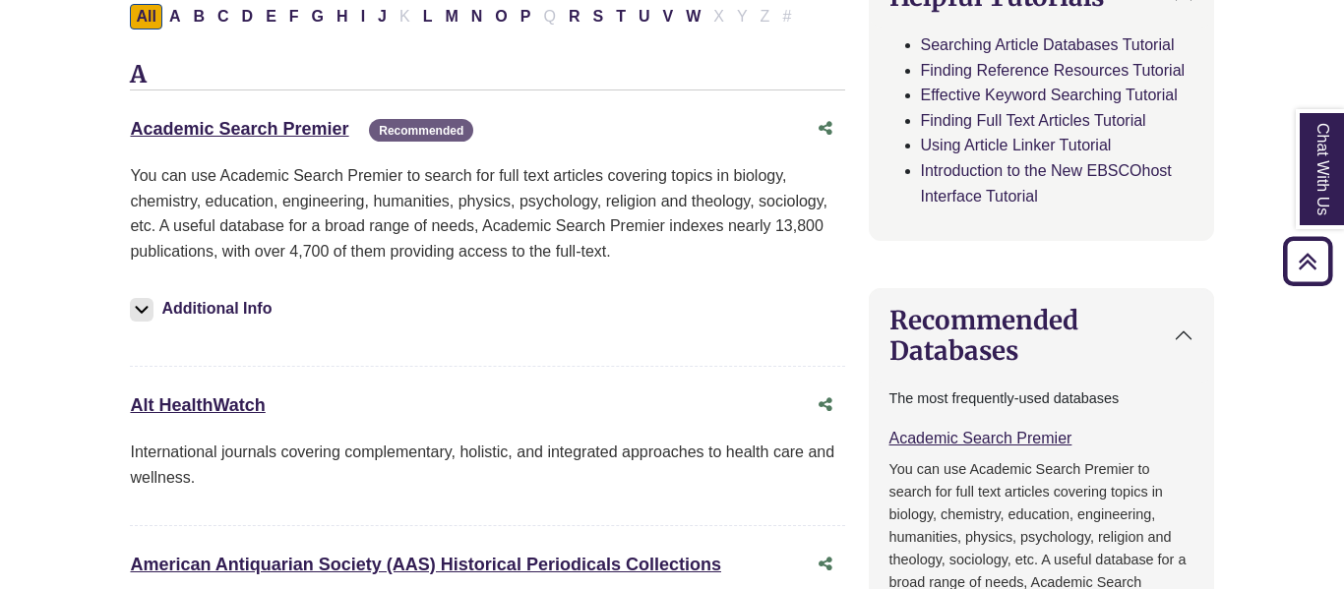
scroll to position [690, 0]
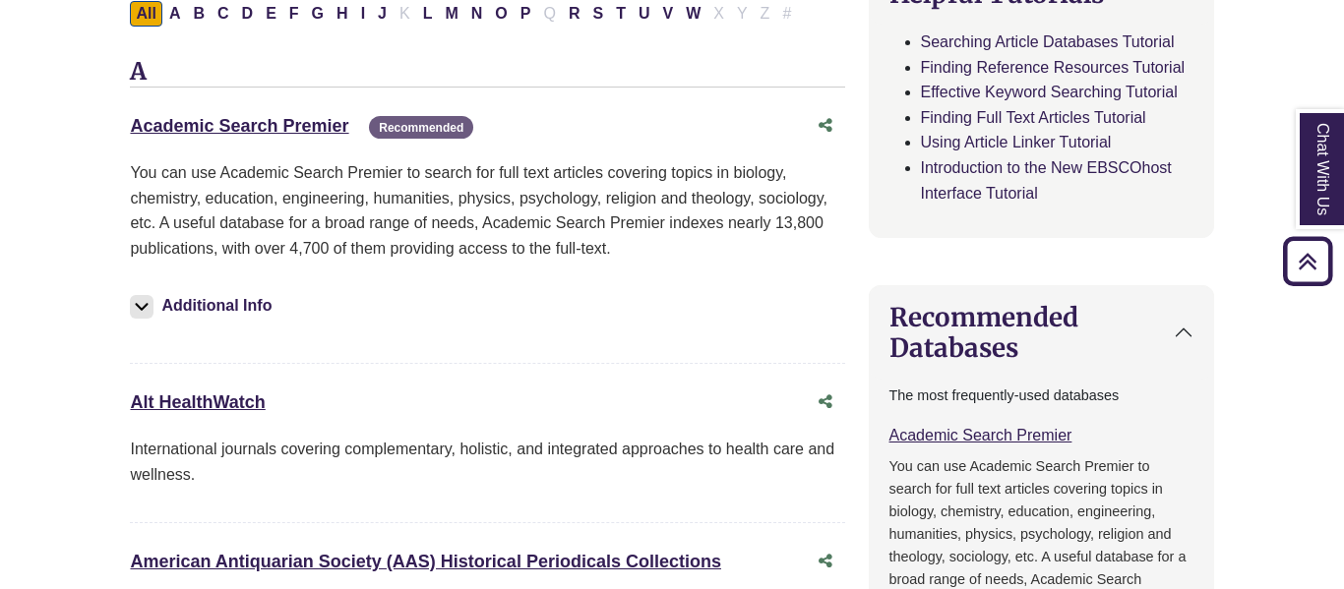
click at [215, 112] on div "Academic Search Premier This link opens in a new window Recommended" at bounding box center [467, 126] width 675 height 29
click at [218, 118] on link "Academic Search Premier This link opens in a new window" at bounding box center [239, 126] width 218 height 20
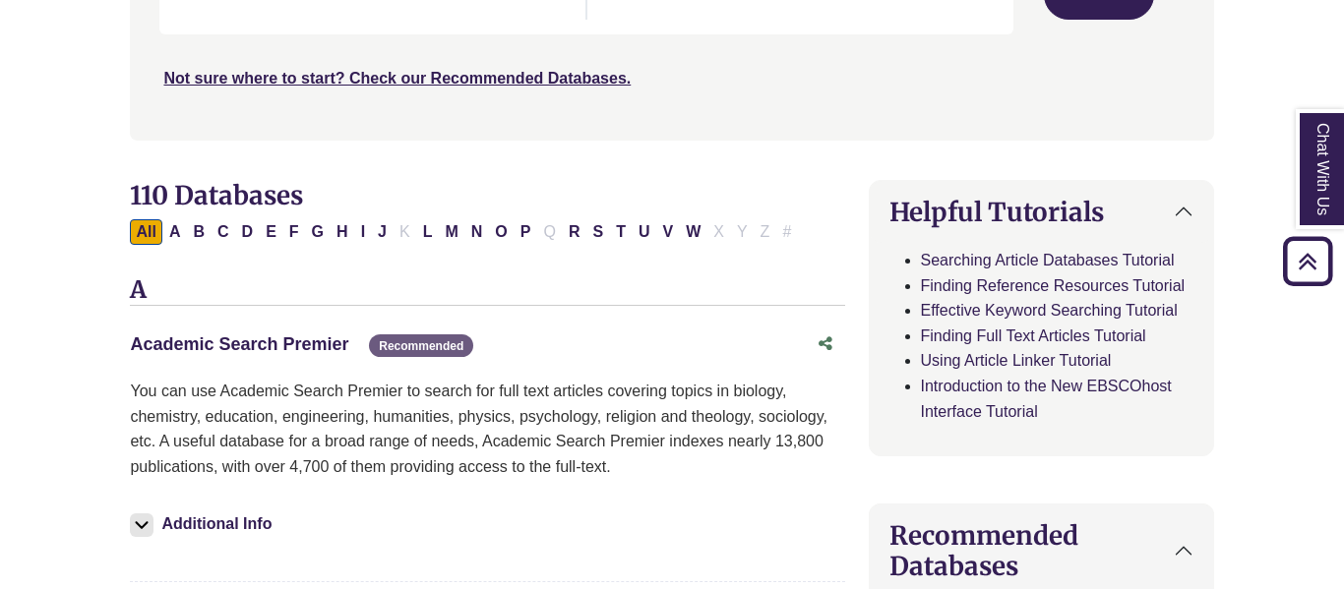
scroll to position [457, 0]
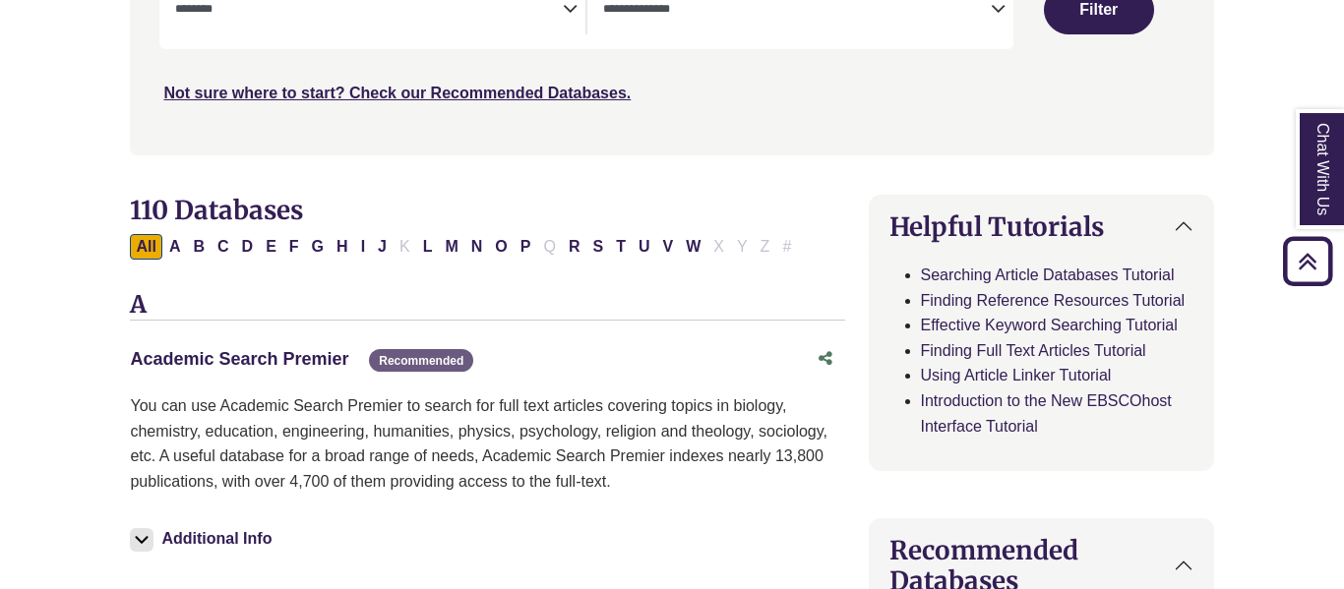
click at [277, 362] on link "Academic Search Premier This link opens in a new window" at bounding box center [239, 359] width 218 height 20
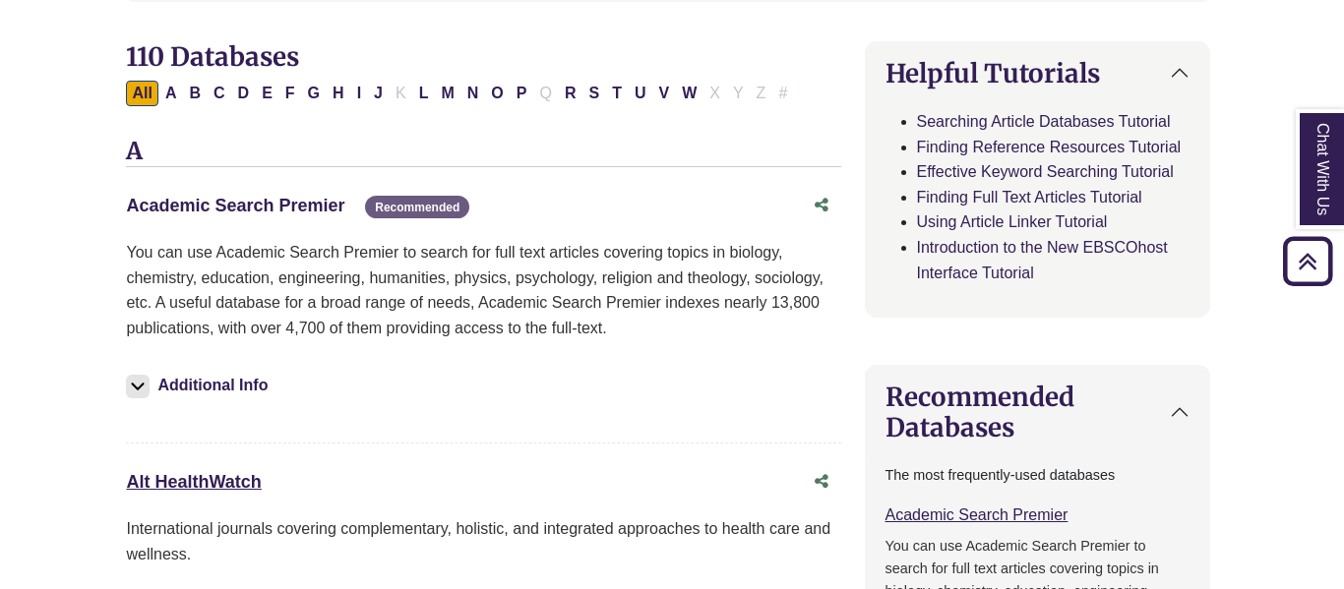
scroll to position [618, 4]
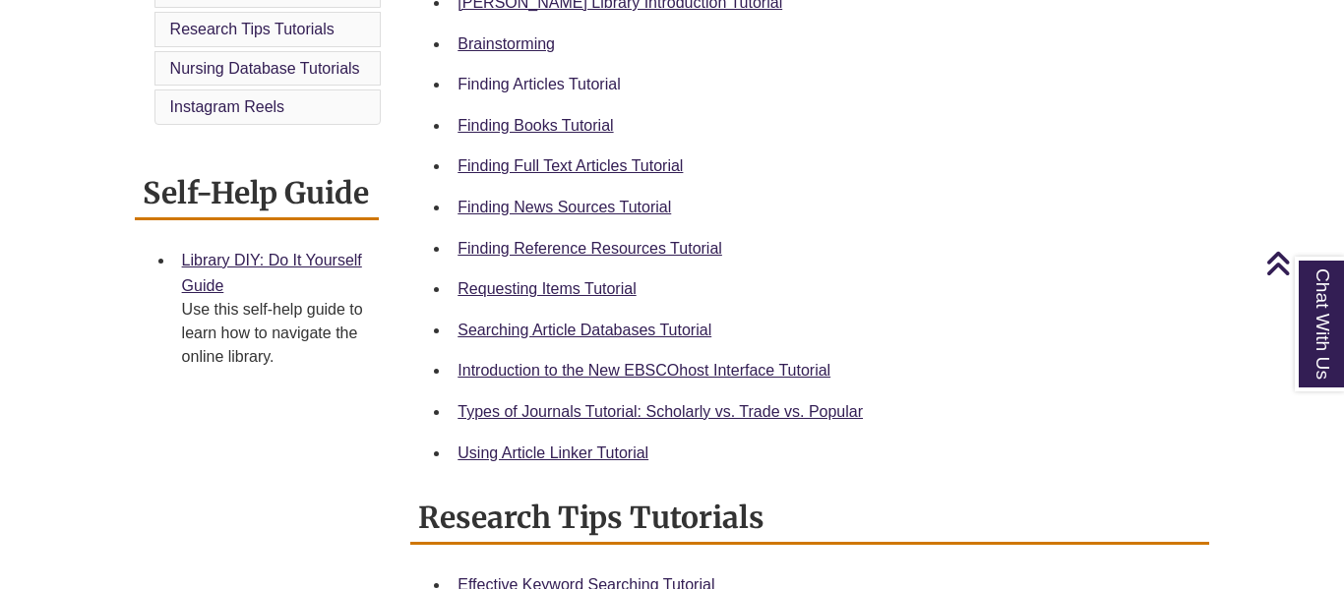
scroll to position [653, 0]
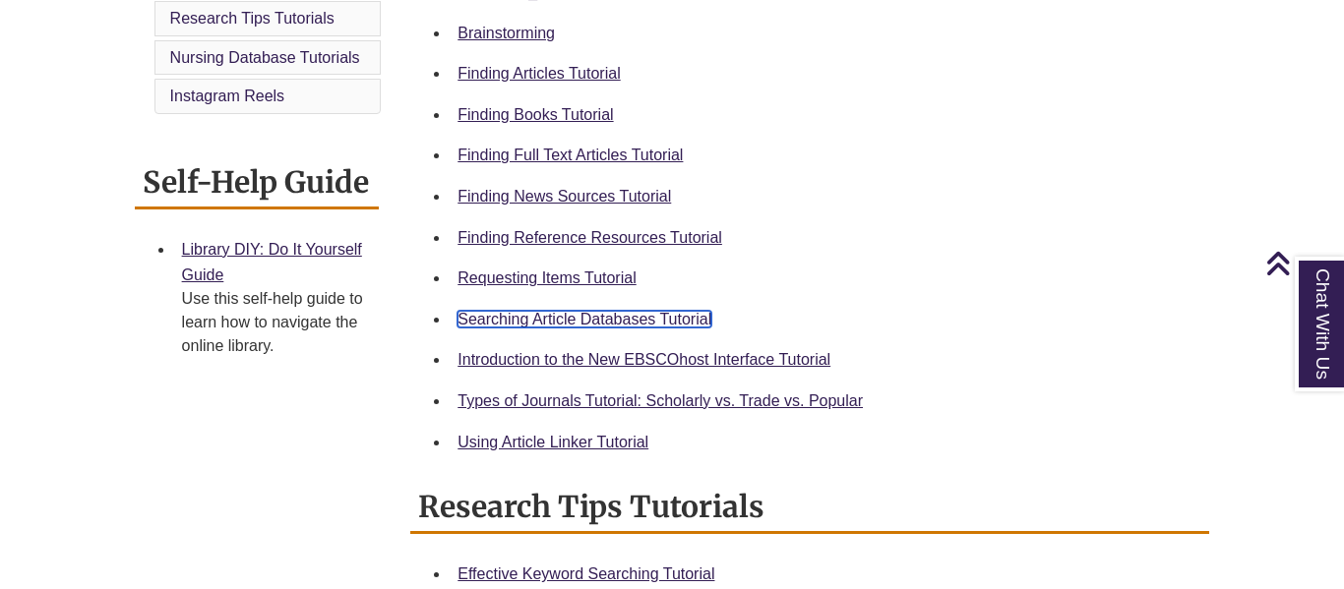
click at [549, 311] on link "Searching Article Databases Tutorial" at bounding box center [585, 319] width 254 height 17
